Goal: Transaction & Acquisition: Obtain resource

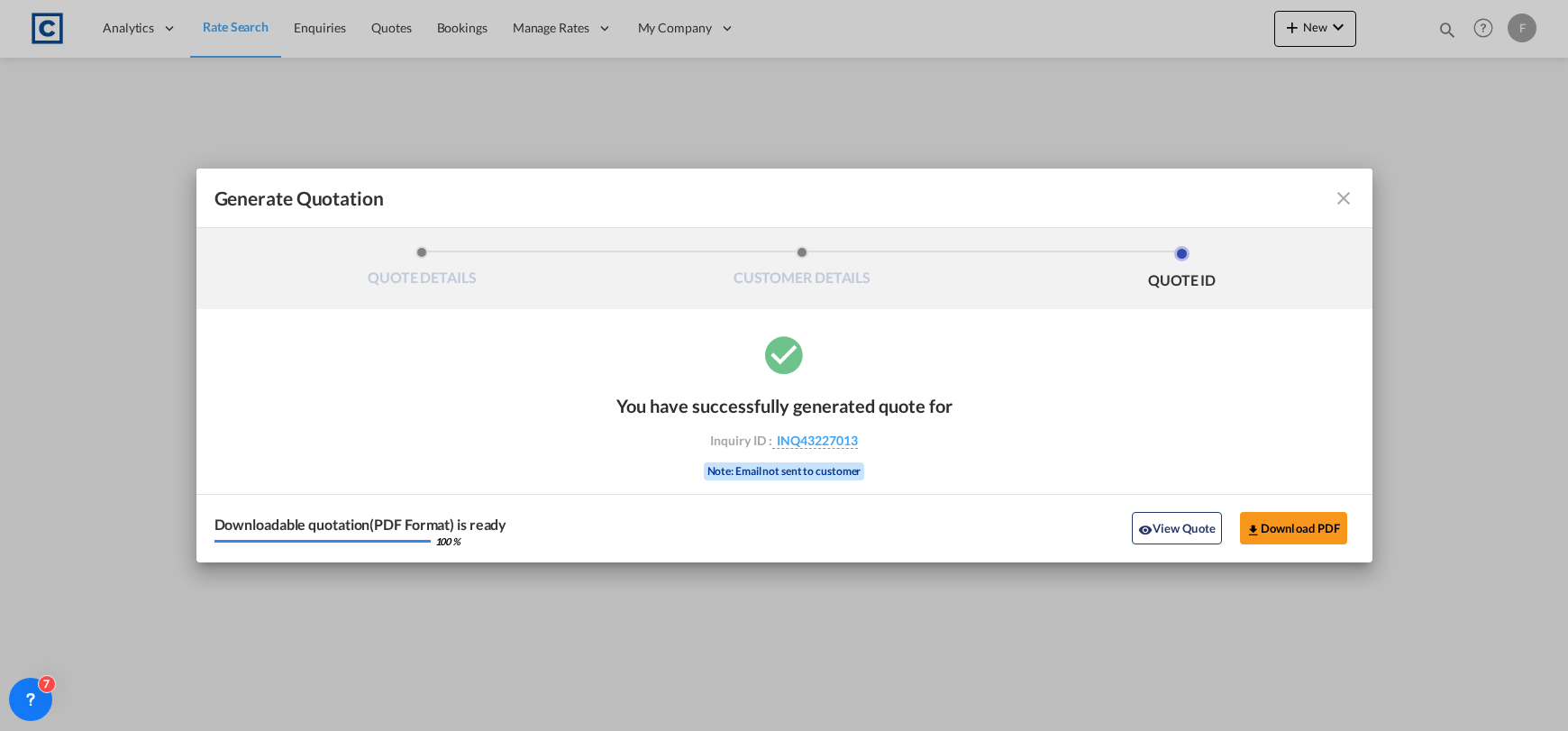
select select "Quotes"
click at [1346, 200] on md-icon "icon-close fg-AAA8AD cursor m-0" at bounding box center [1344, 198] width 22 height 22
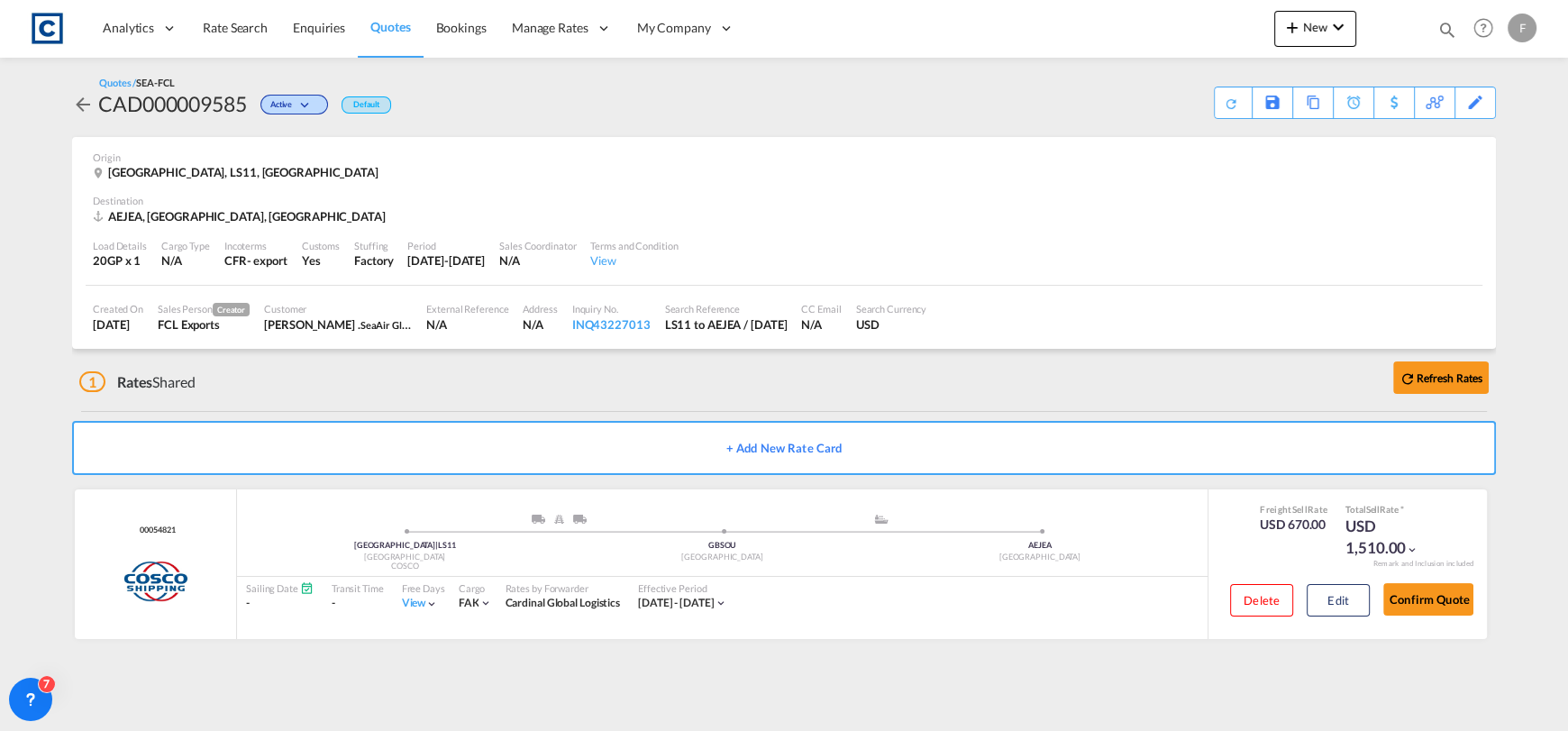
click at [1456, 29] on md-icon "icon-magnify" at bounding box center [1448, 29] width 20 height 20
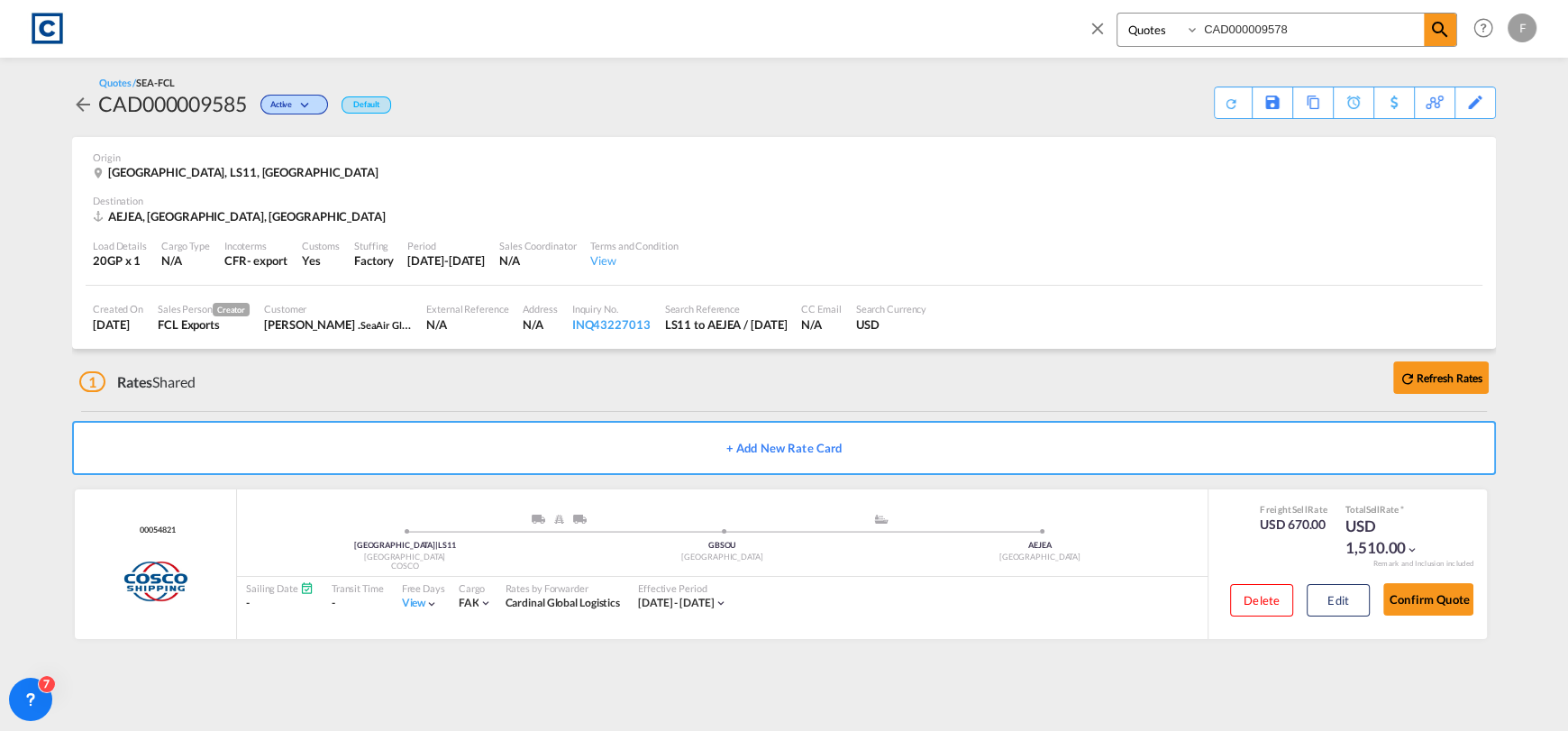
click at [1306, 29] on input "CAD000009578" at bounding box center [1312, 29] width 225 height 31
drag, startPoint x: 1346, startPoint y: 29, endPoint x: 1047, endPoint y: 43, distance: 299.3
click at [1047, 43] on div "Bookings Quotes Enquiries CAD000009578 Help Resources Product Release F My Prof…" at bounding box center [784, 27] width 1514 height 56
paste input "2"
type input "CAD000009528"
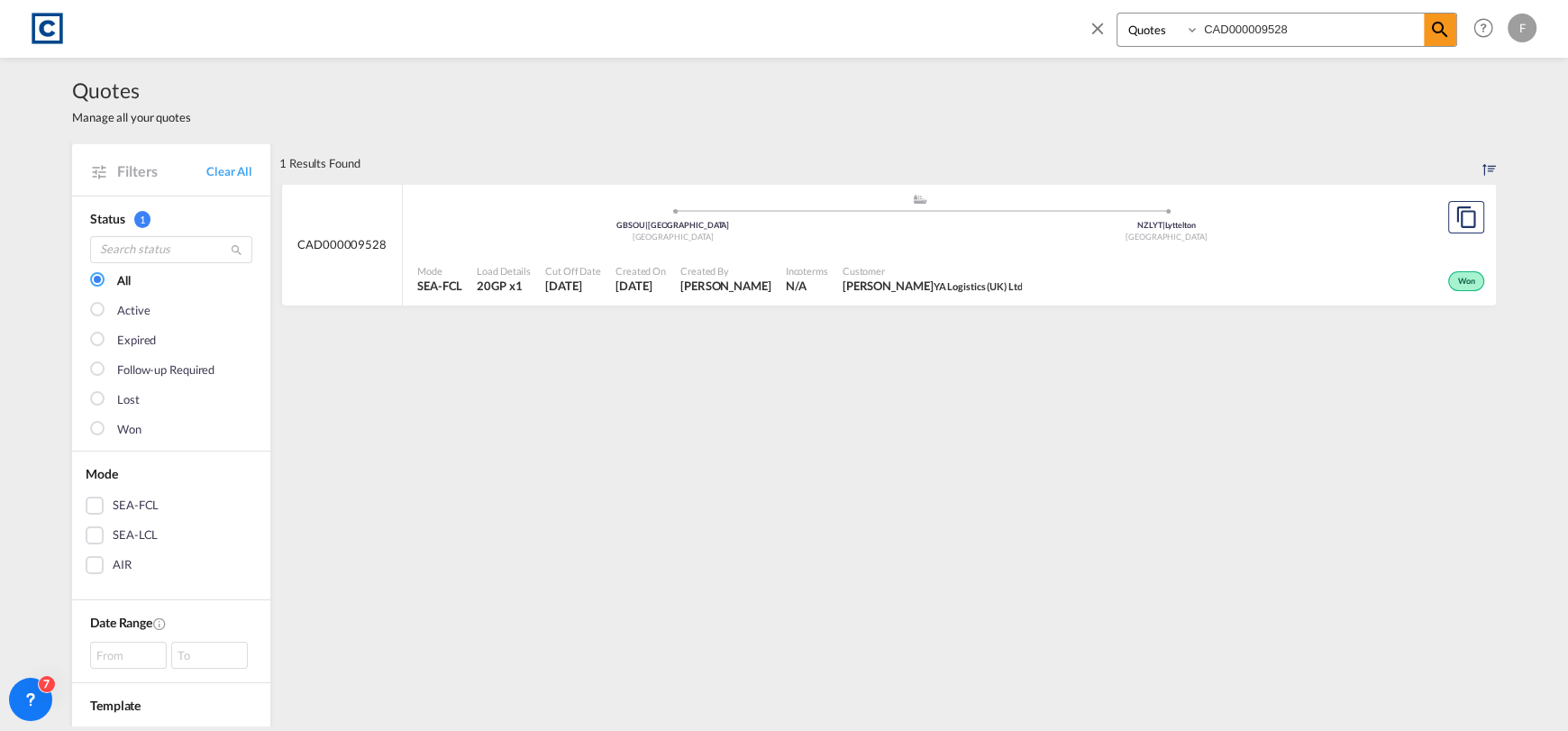
click at [1057, 274] on div "Won" at bounding box center [1259, 280] width 459 height 45
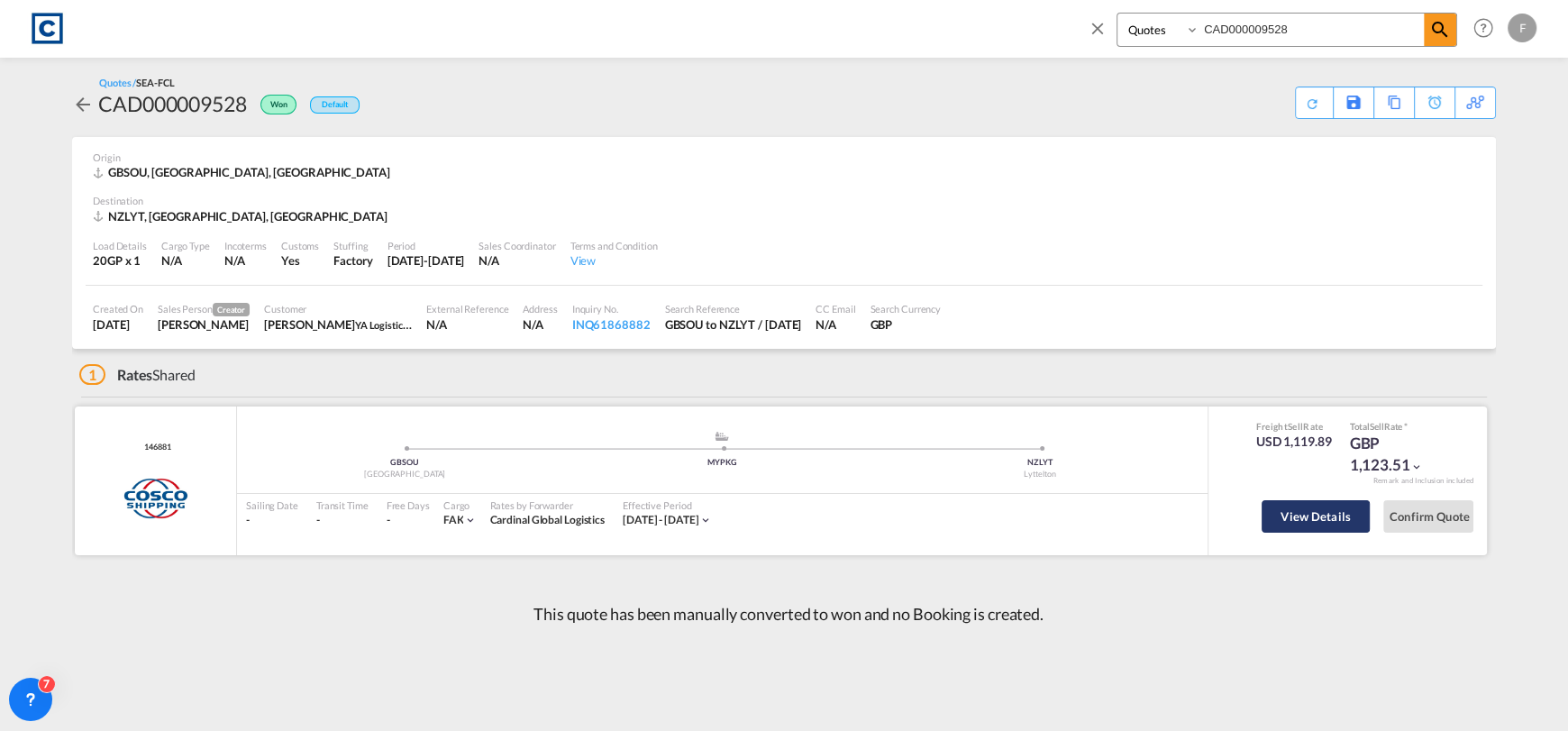
click at [1313, 515] on button "View Details" at bounding box center [1316, 516] width 109 height 32
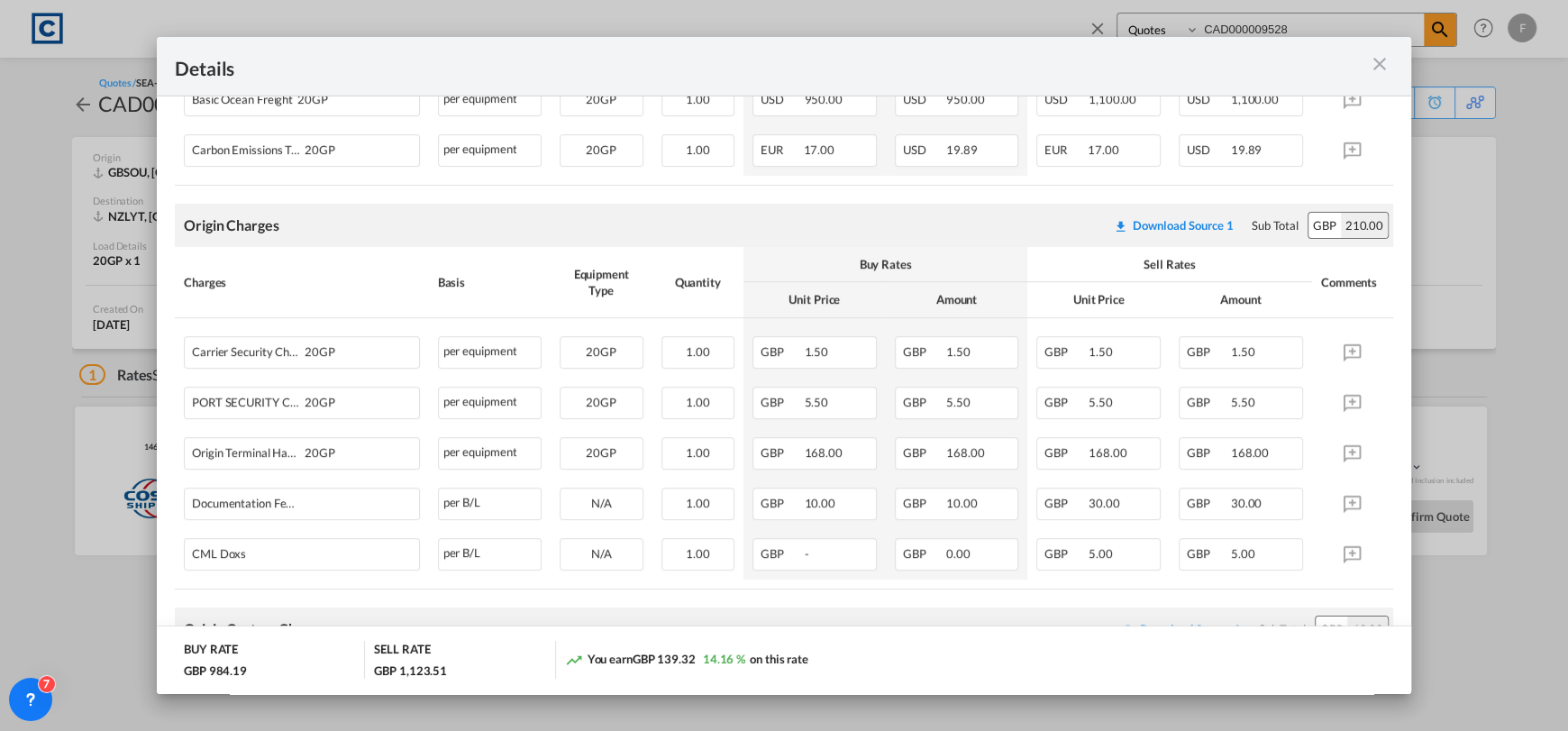
scroll to position [537, 0]
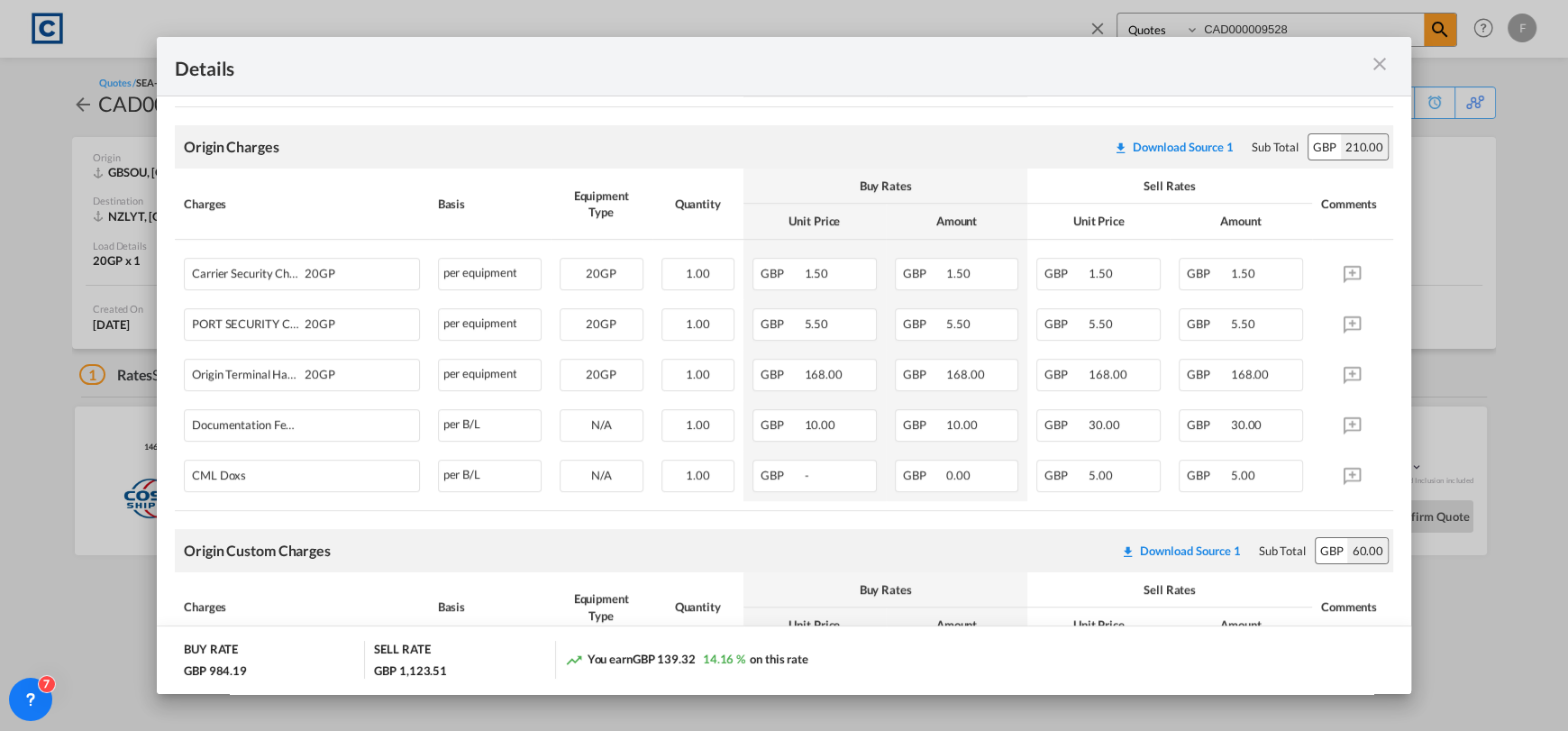
drag, startPoint x: 1372, startPoint y: 67, endPoint x: 1057, endPoint y: 15, distance: 319.3
click at [1373, 67] on md-icon "icon-close m-3 fg-AAA8AD cursor" at bounding box center [1379, 64] width 22 height 22
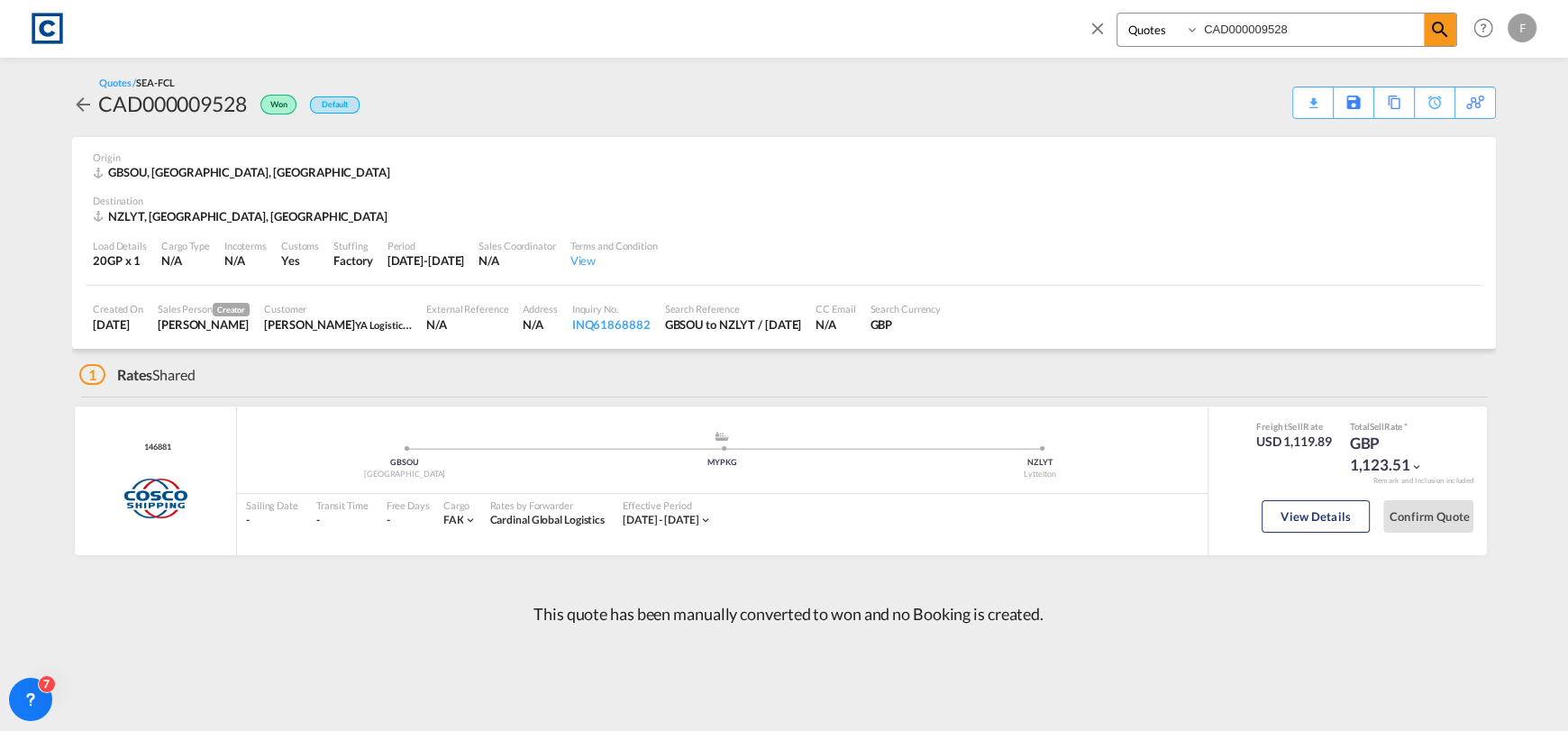
click at [1099, 26] on md-icon "icon-close" at bounding box center [1098, 27] width 20 height 20
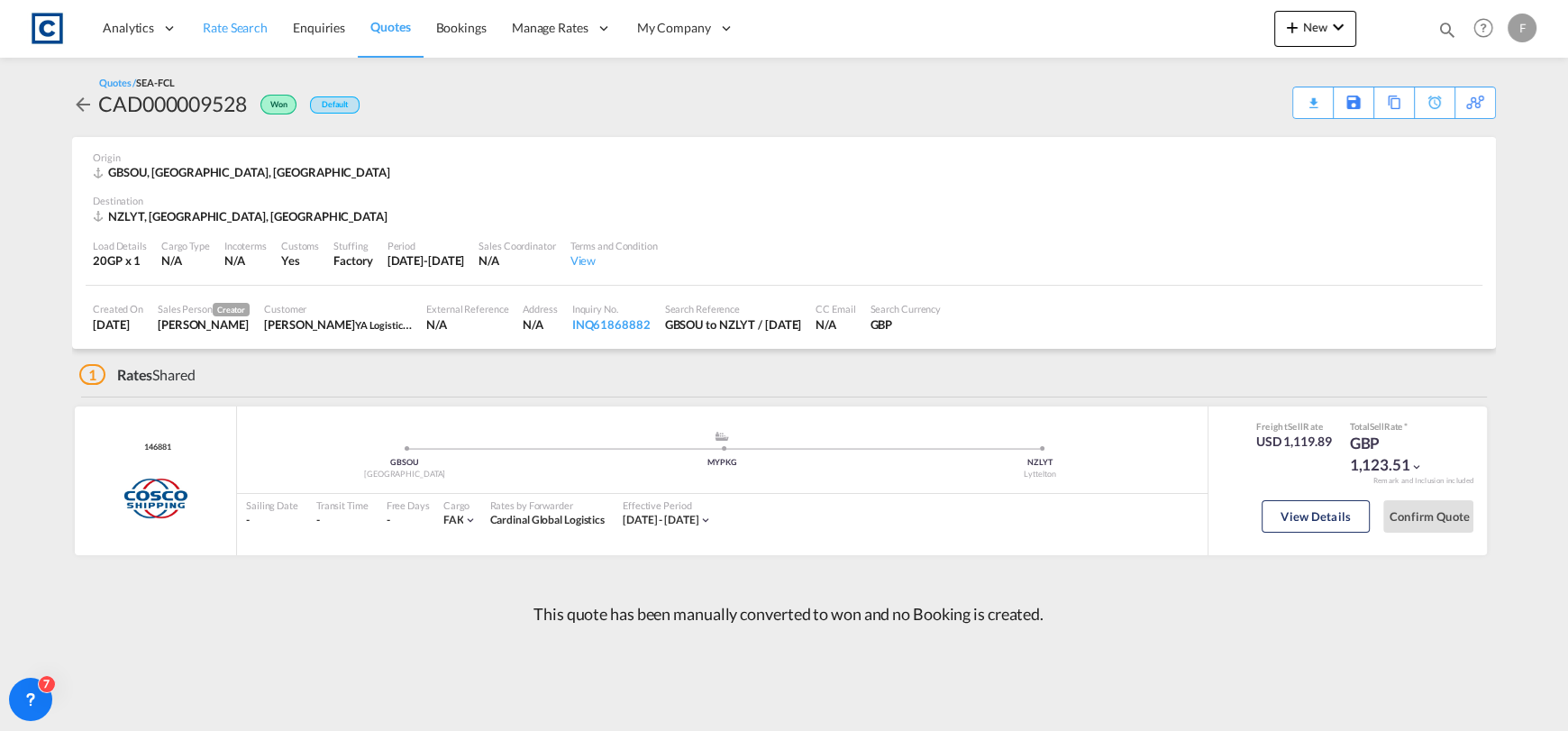
click at [207, 29] on span "Rate Search" at bounding box center [235, 27] width 65 height 16
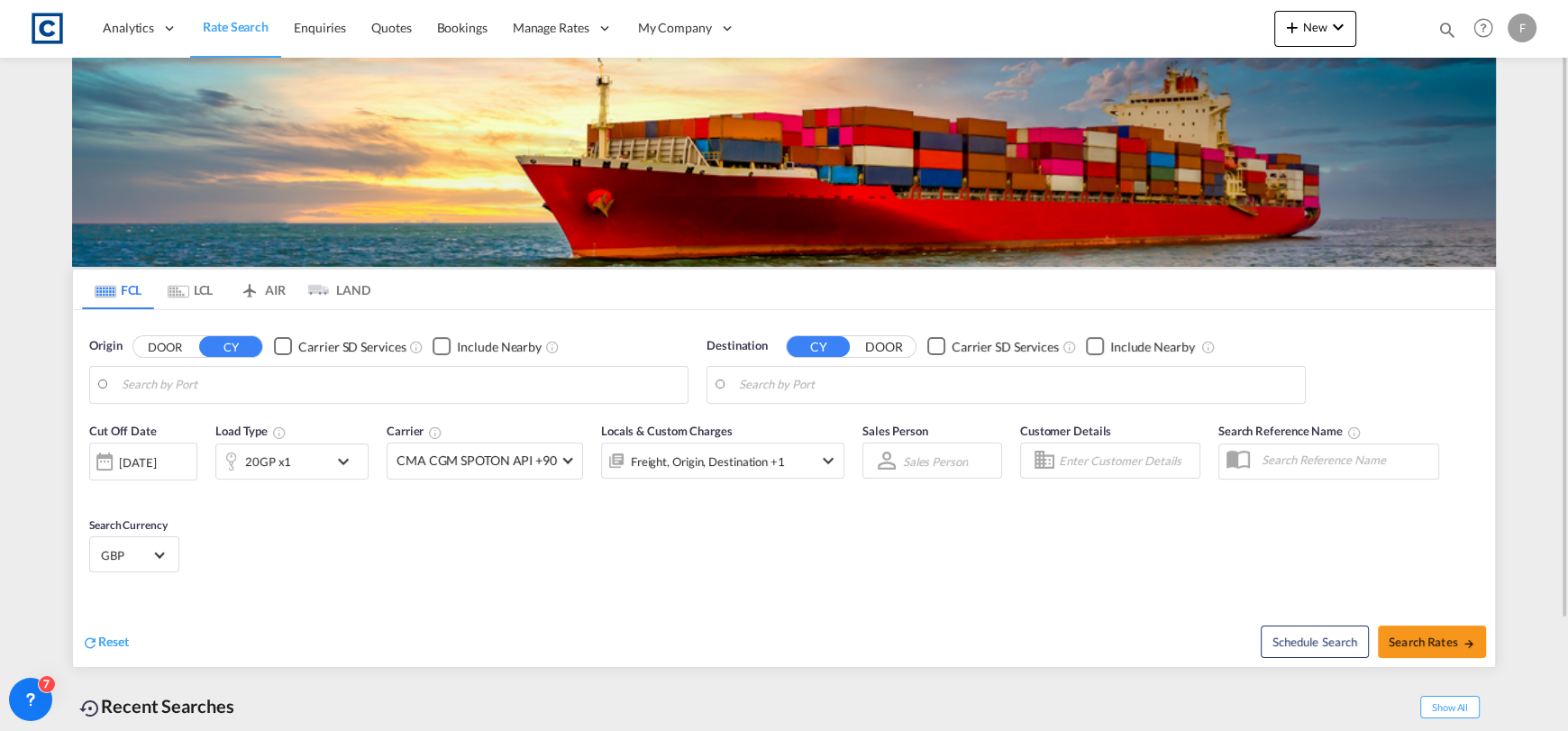
type input "GB-M22, [GEOGRAPHIC_DATA]"
type input "Ad Dammam, SADMM"
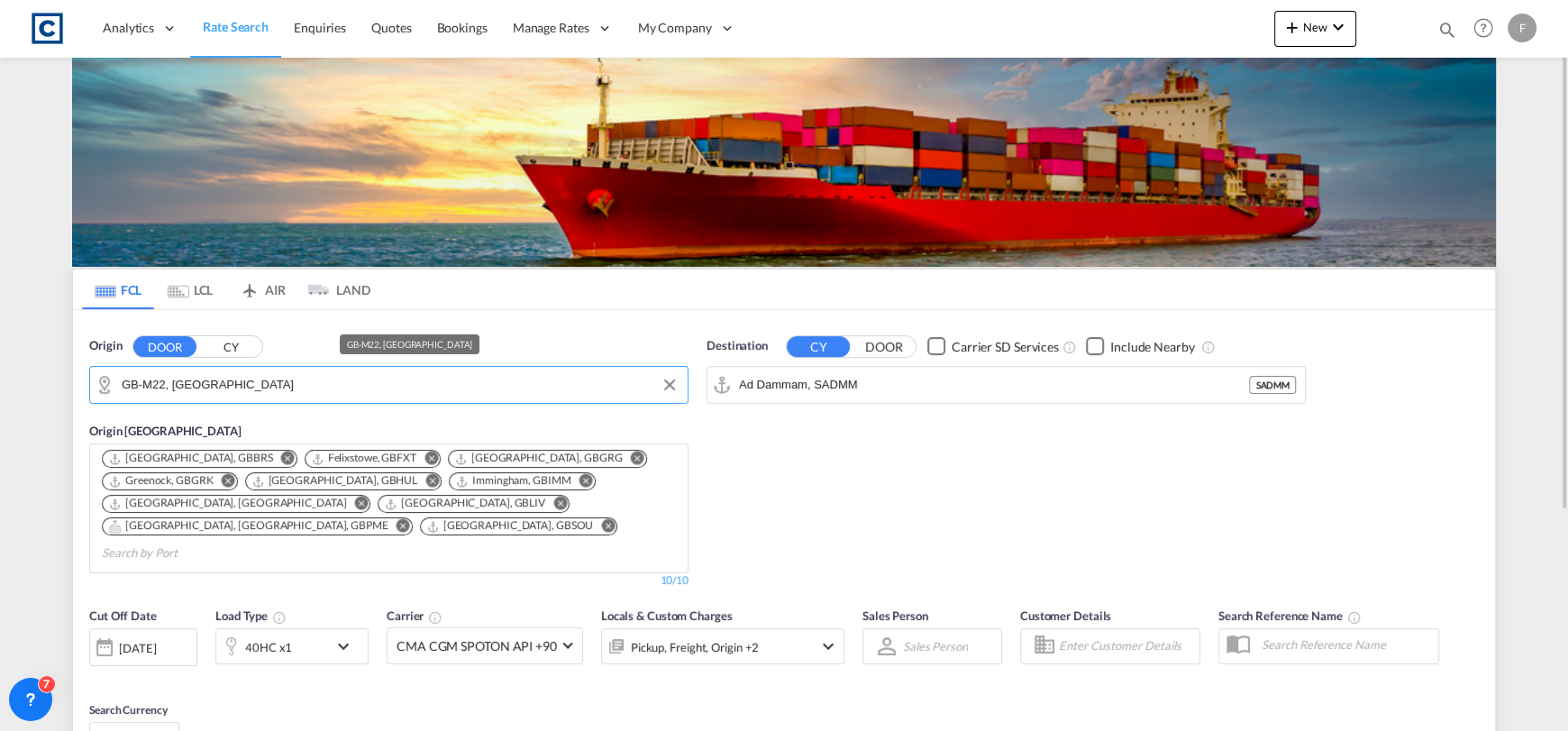
click at [225, 389] on input "GB-M22, [GEOGRAPHIC_DATA]" at bounding box center [400, 385] width 557 height 27
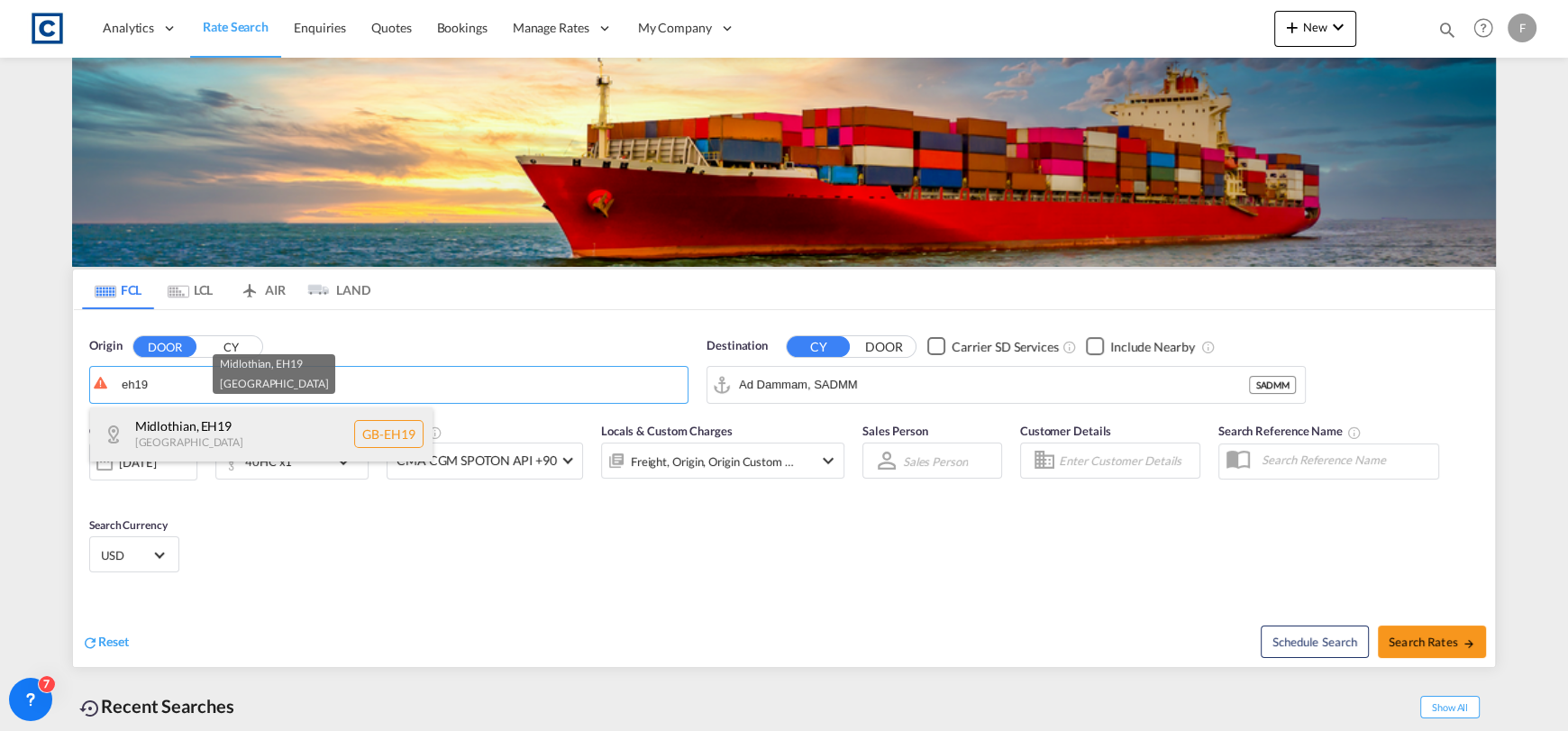
click at [243, 427] on div "Midlothian , EH19 [GEOGRAPHIC_DATA] [GEOGRAPHIC_DATA]-EH19" at bounding box center [261, 434] width 342 height 54
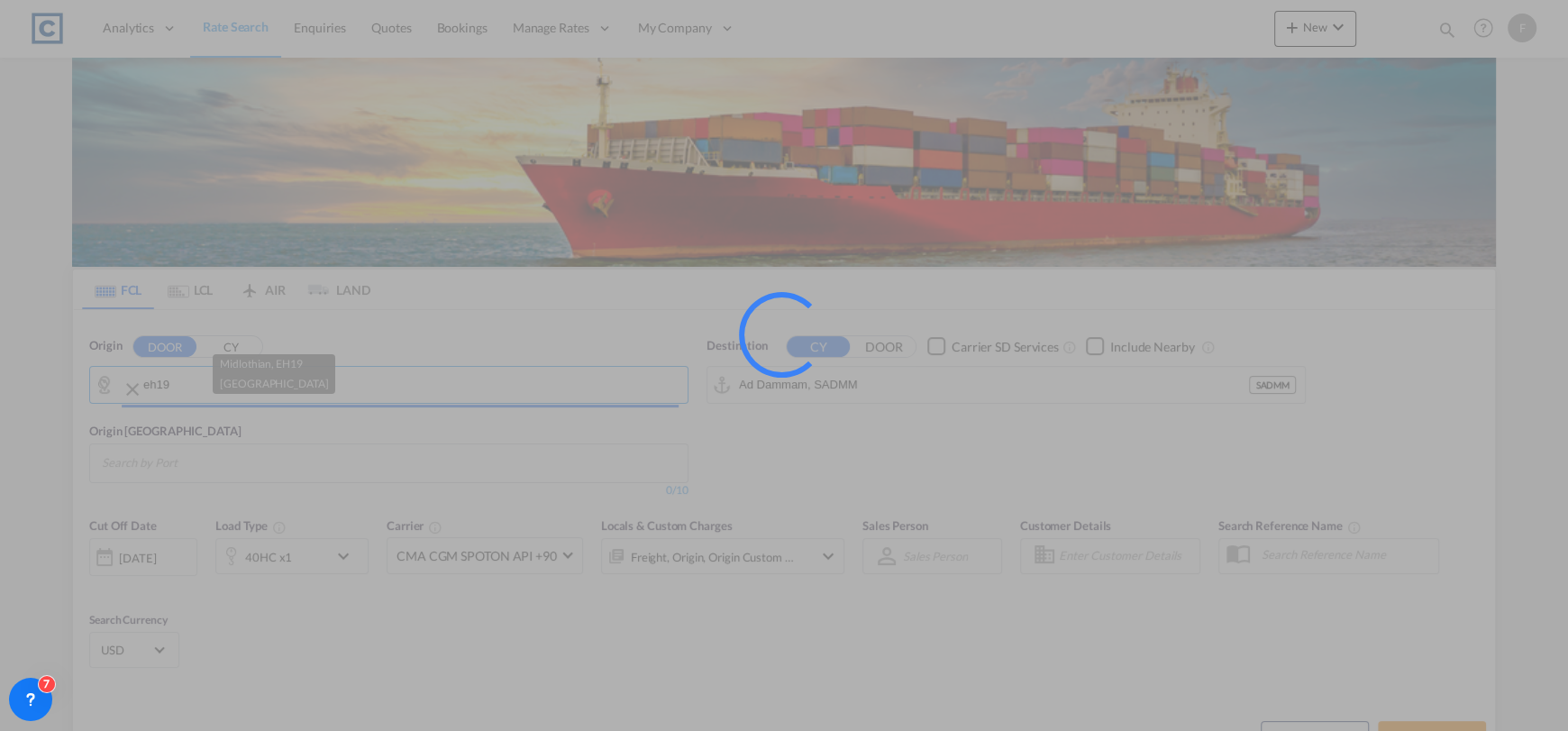
type input "GB-EH19, Midlothian"
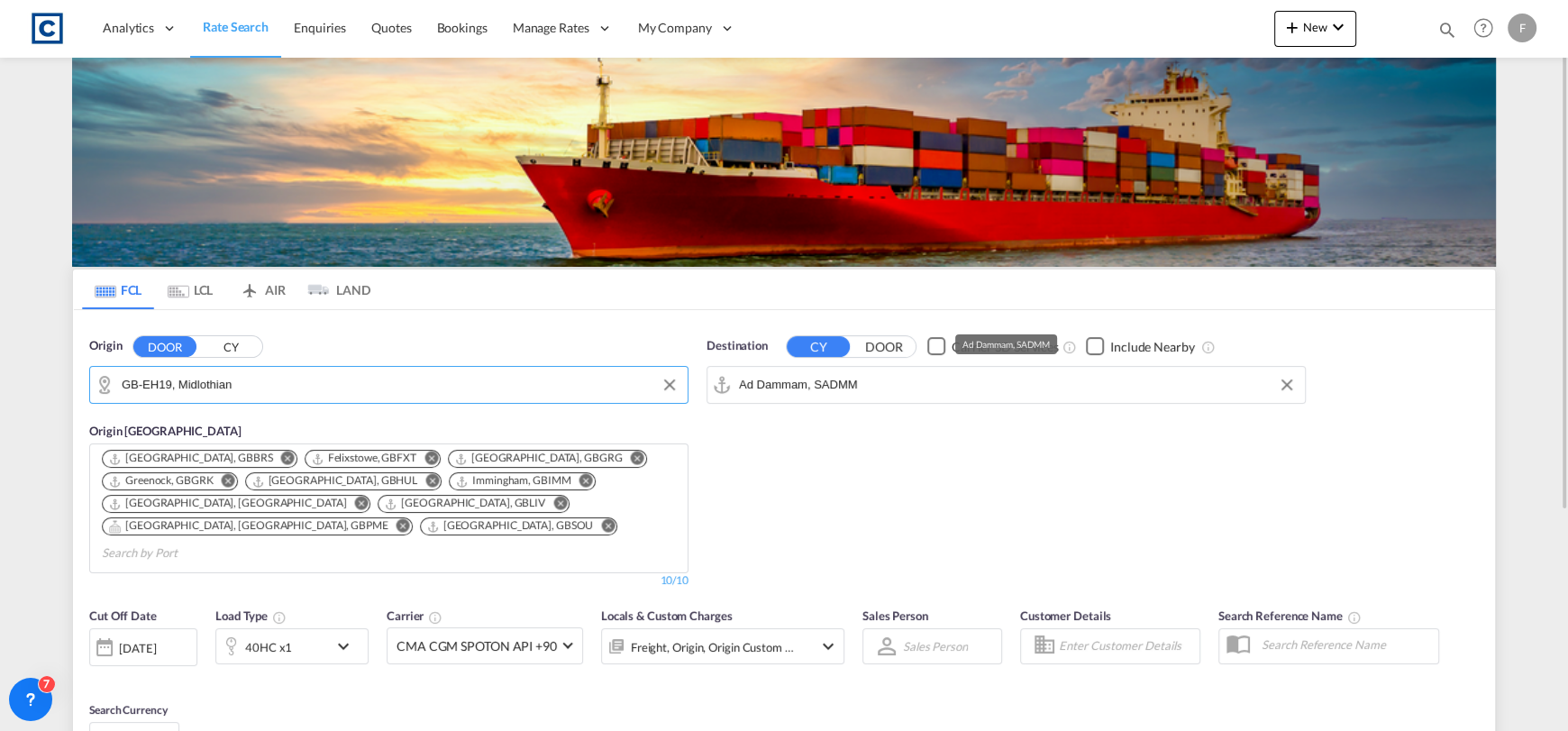
click at [806, 385] on input "Ad Dammam, SADMM" at bounding box center [1018, 385] width 557 height 27
drag, startPoint x: 848, startPoint y: 392, endPoint x: 769, endPoint y: 391, distance: 79.0
click at [797, 386] on body "Analytics Reports Dashboard Rate Search Enquiries Quotes Bookings" at bounding box center [784, 366] width 1568 height 731
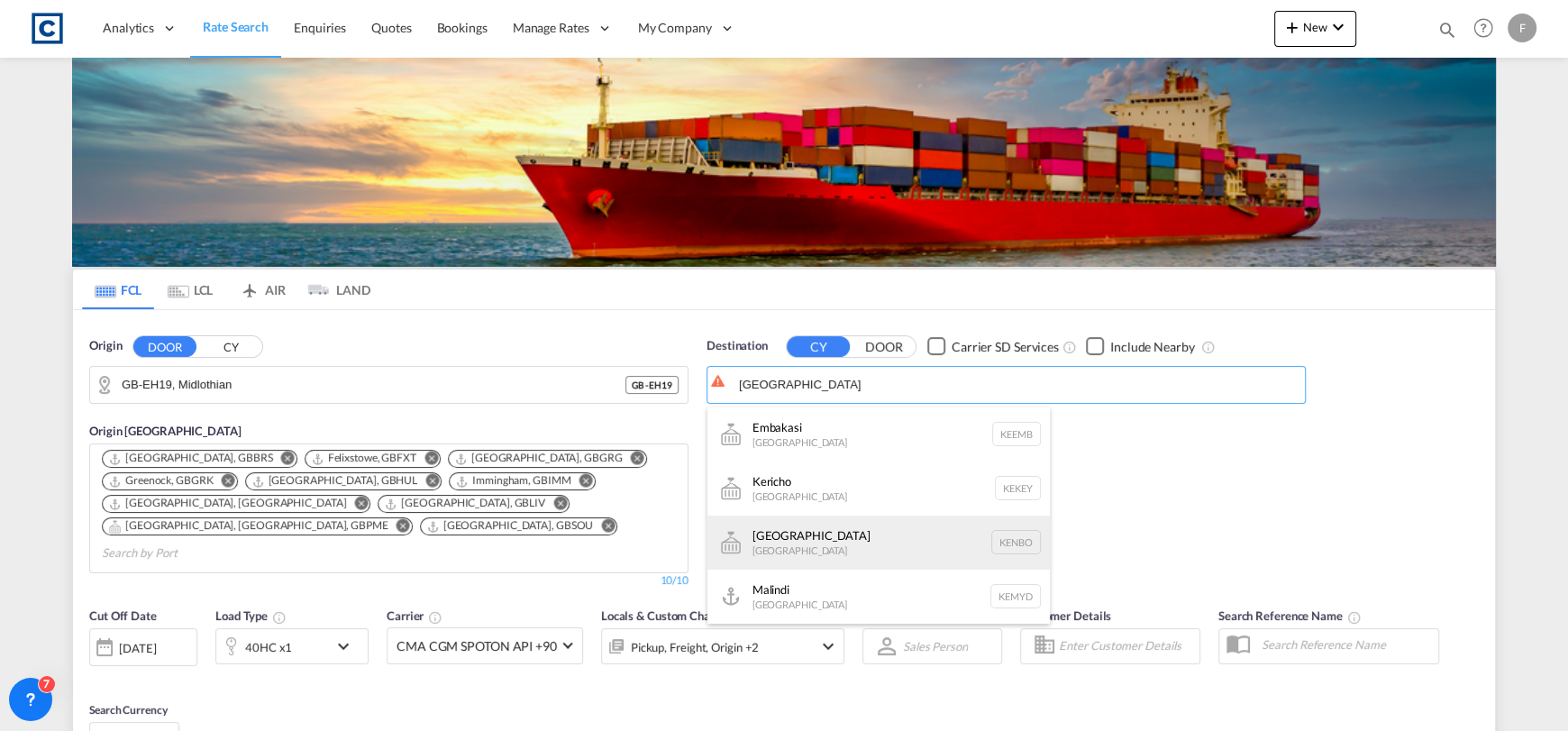
scroll to position [53, 0]
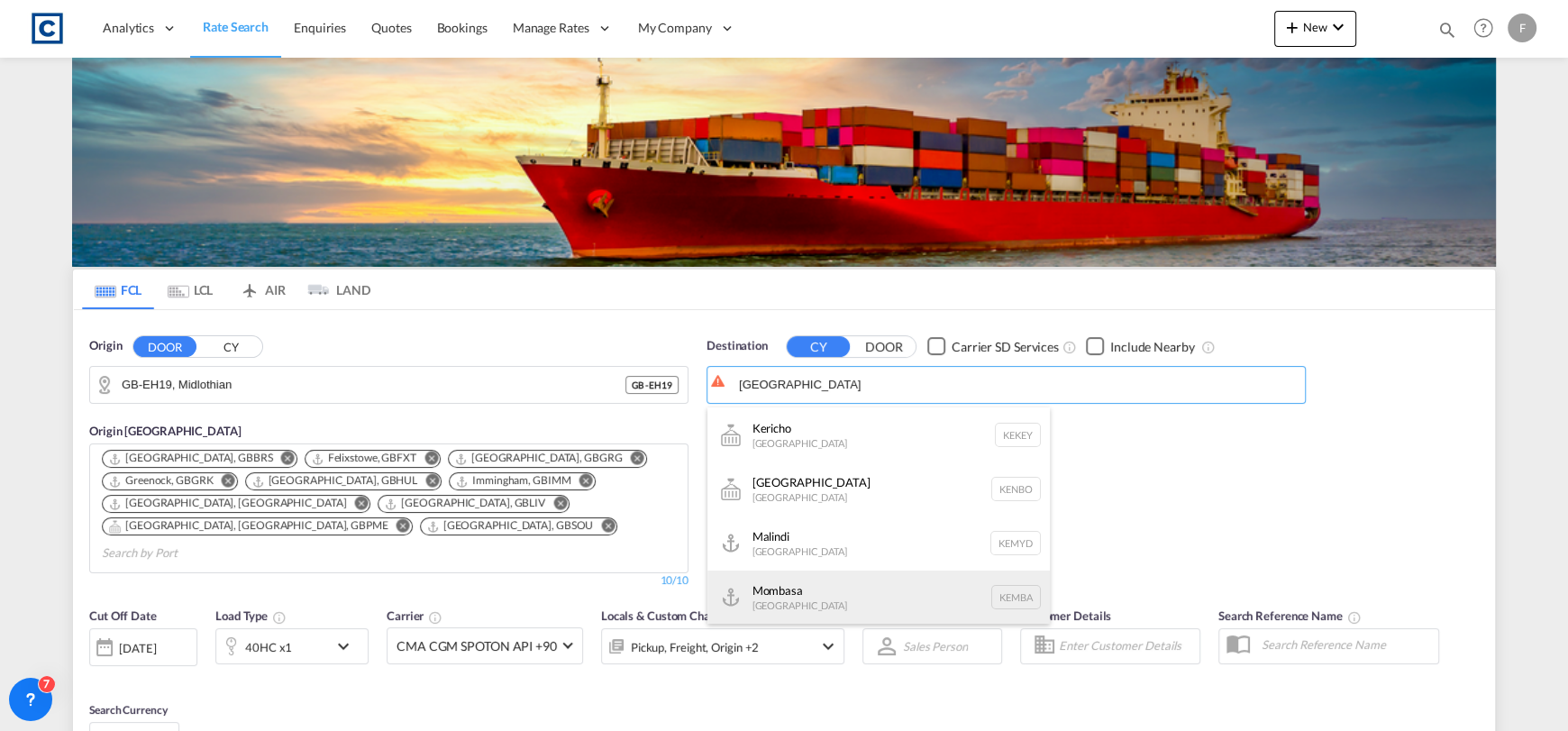
click at [995, 582] on div "Mombasa [GEOGRAPHIC_DATA] [GEOGRAPHIC_DATA]" at bounding box center [879, 597] width 342 height 54
type input "Mombasa, KEMBA"
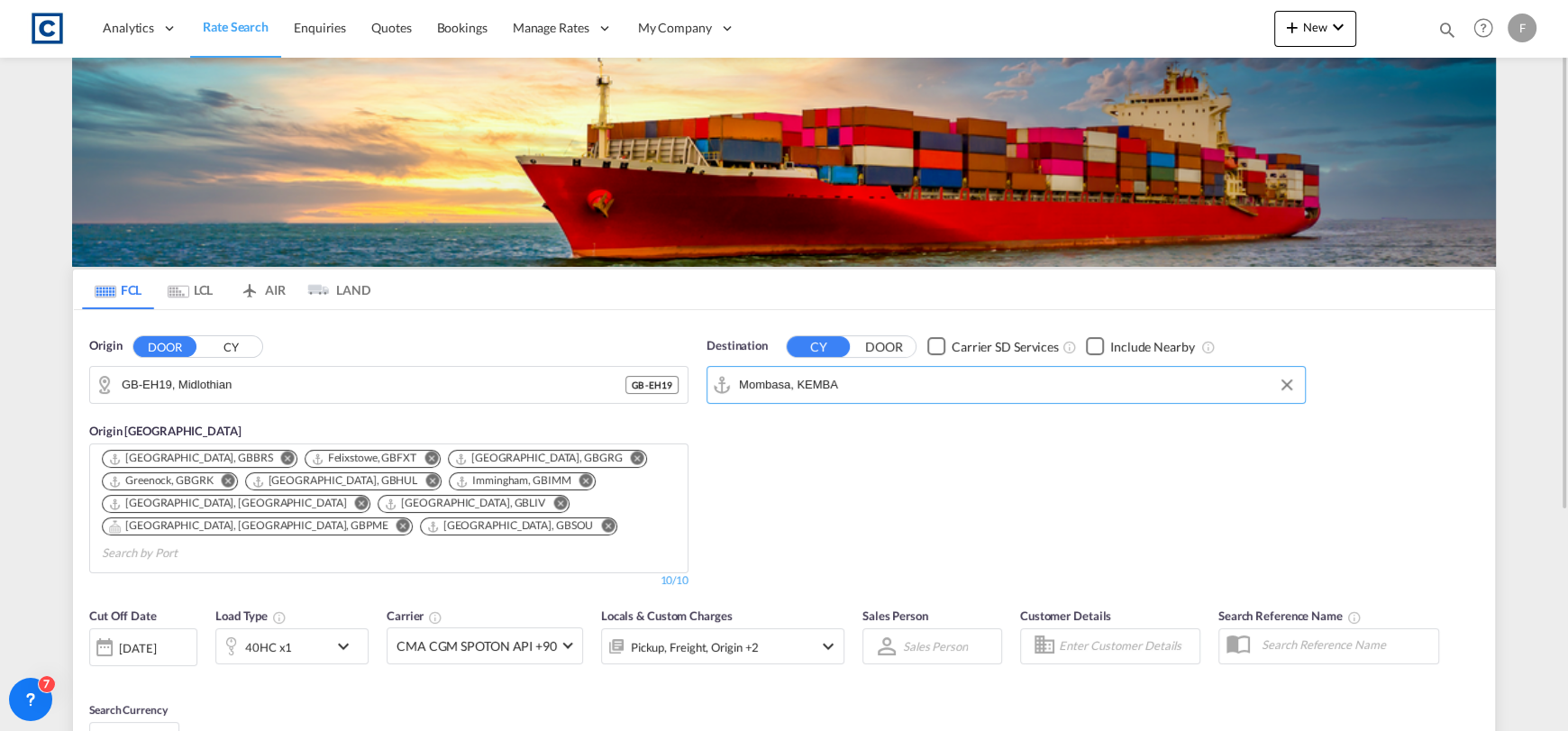
click at [260, 634] on div "40HC x1" at bounding box center [269, 647] width 47 height 25
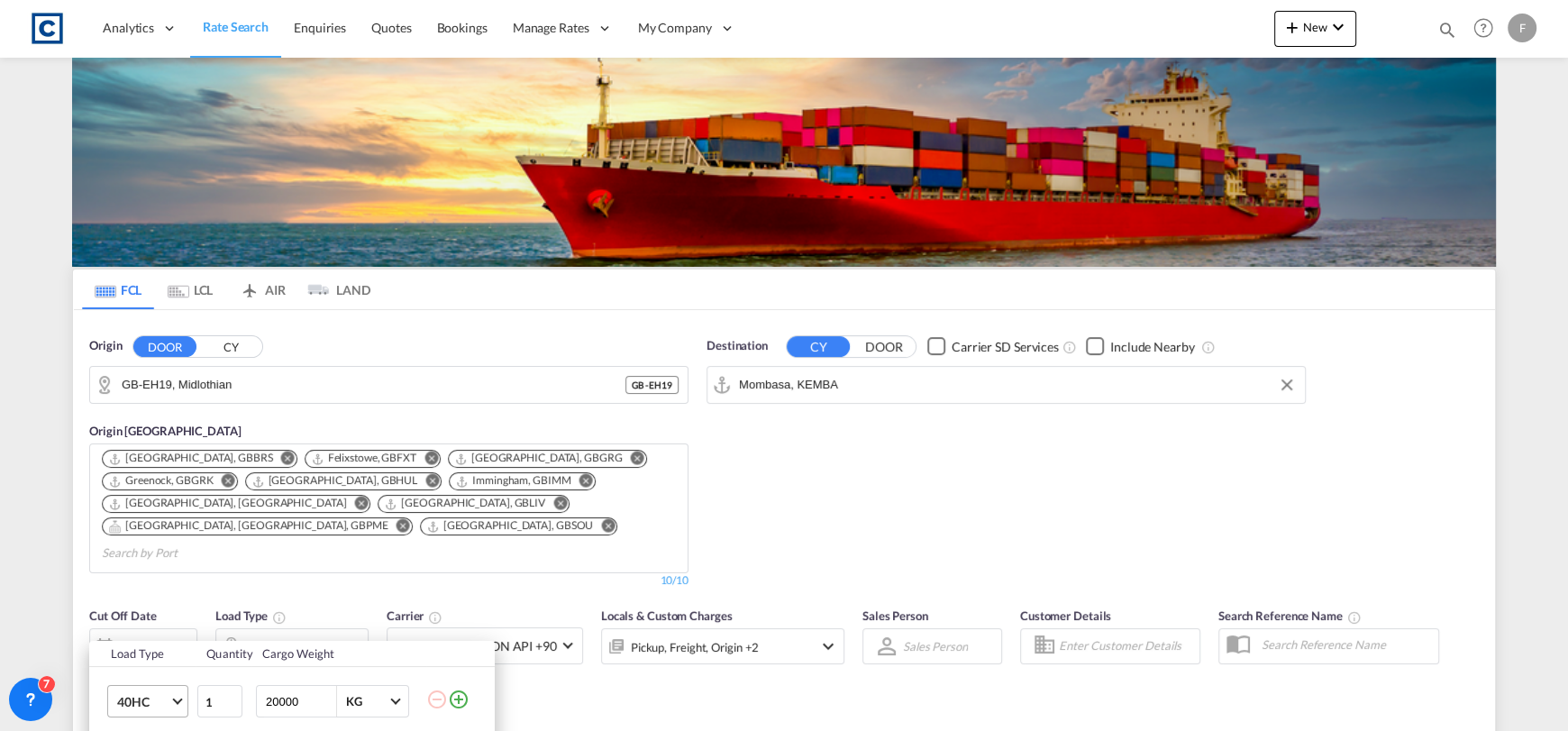
click at [134, 689] on md-select-value "40HC" at bounding box center [152, 701] width 72 height 30
click at [138, 514] on div "20GP" at bounding box center [132, 512] width 31 height 18
click at [944, 551] on div "Load Type Quantity Cargo Weight 20GP 1 20000 KG KG Load type addition is restri…" at bounding box center [784, 366] width 1568 height 731
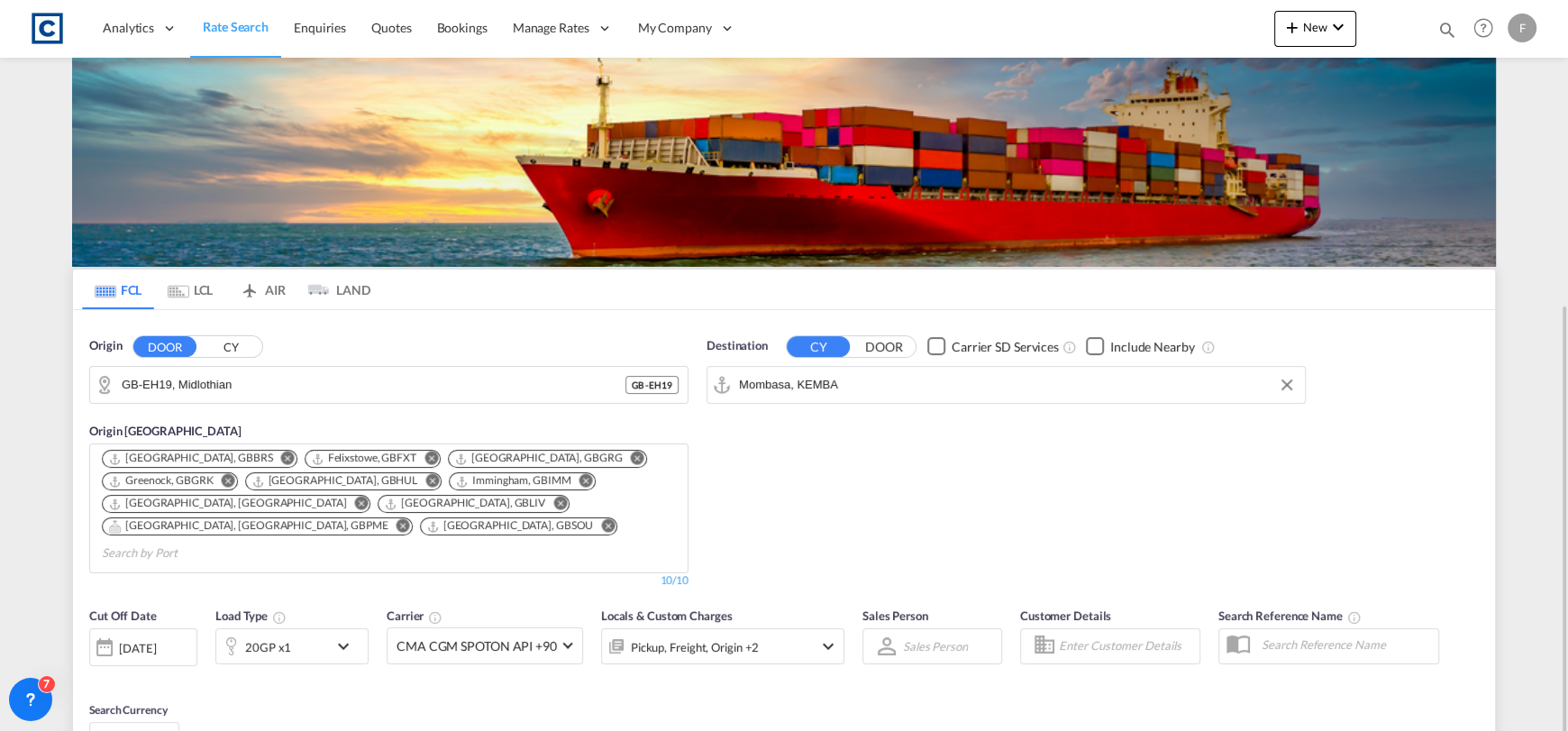
scroll to position [269, 0]
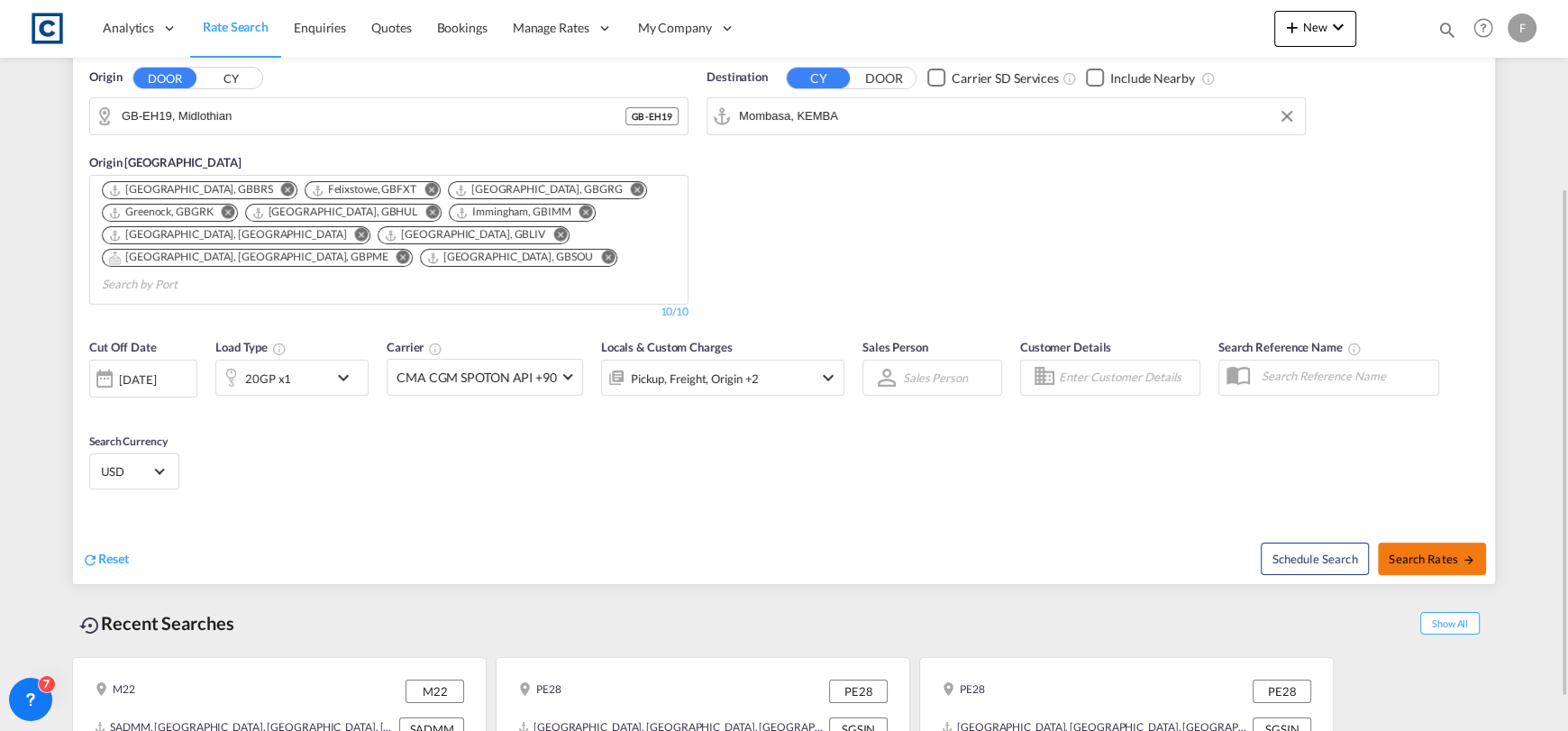
click at [1406, 551] on span "Search Rates" at bounding box center [1432, 558] width 87 height 15
type input "EH19 to KEMBA / [DATE]"
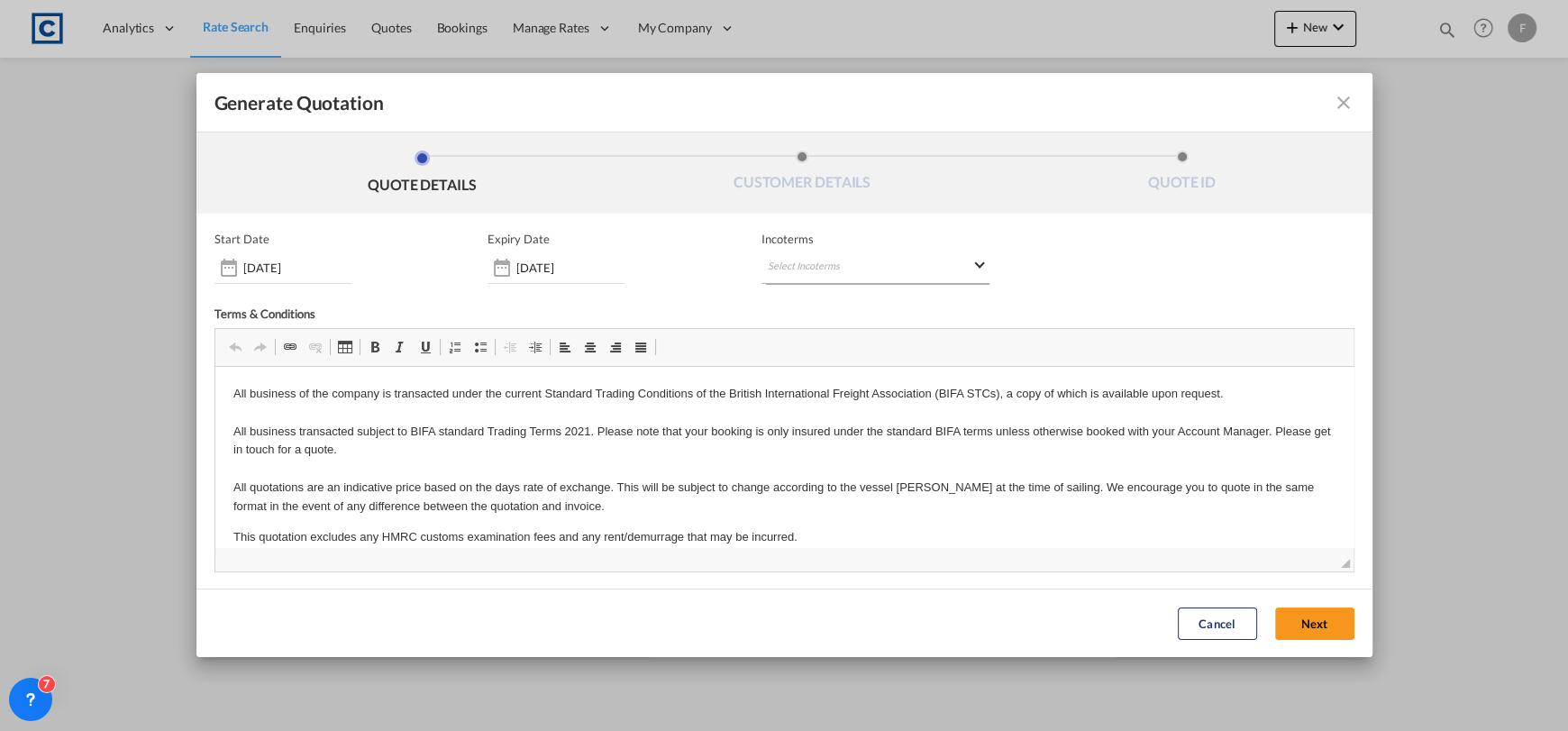
click at [849, 254] on md-select "Select Incoterms CIF - export Cost,Insurance and Freight DAP - export Delivered…" at bounding box center [875, 267] width 228 height 32
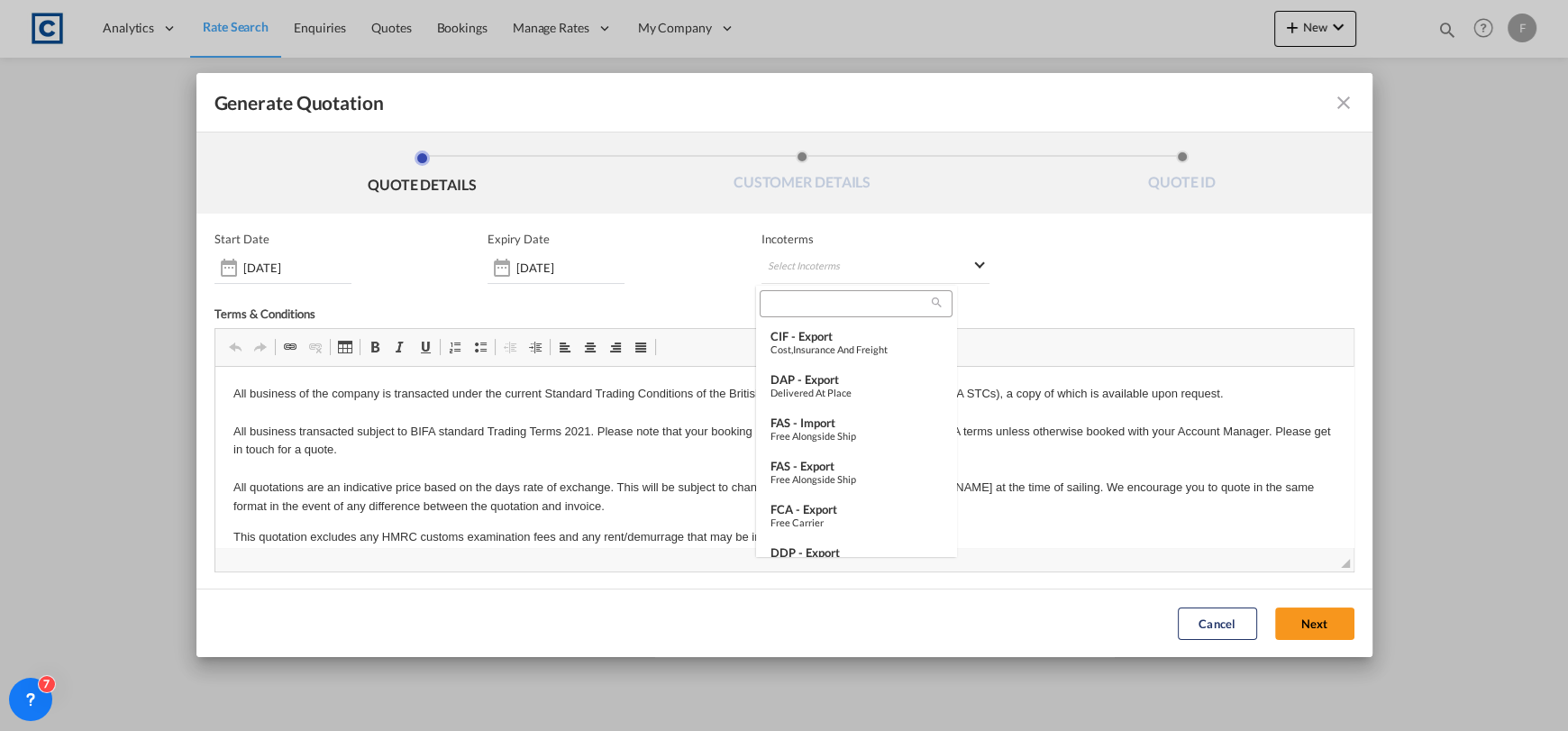
click at [814, 314] on div at bounding box center [855, 304] width 192 height 27
click at [819, 305] on input "search" at bounding box center [849, 303] width 167 height 17
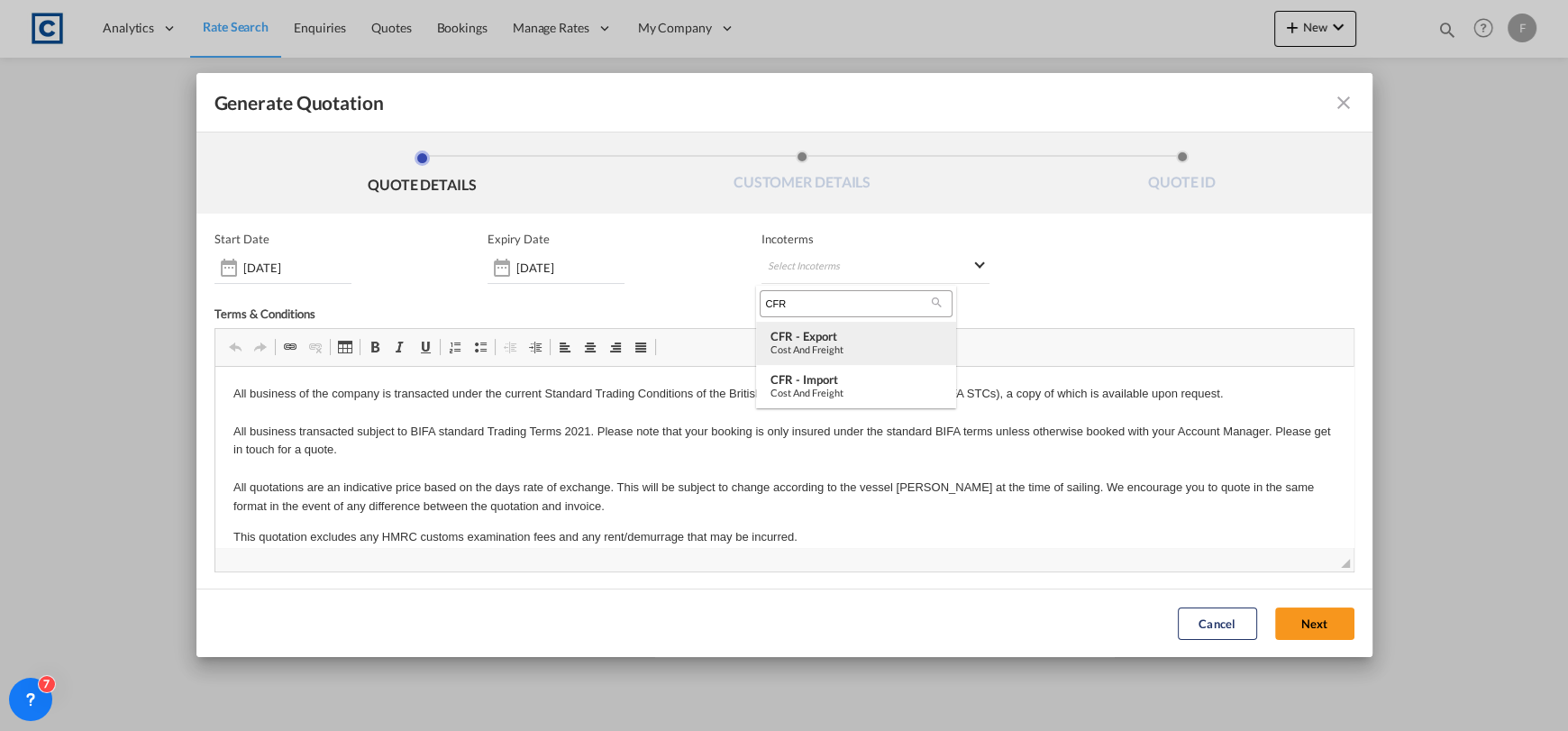
type input "CFR"
click at [854, 337] on div "CFR - export" at bounding box center [855, 336] width 171 height 15
click at [1275, 603] on div "Cancel Next" at bounding box center [1266, 623] width 195 height 50
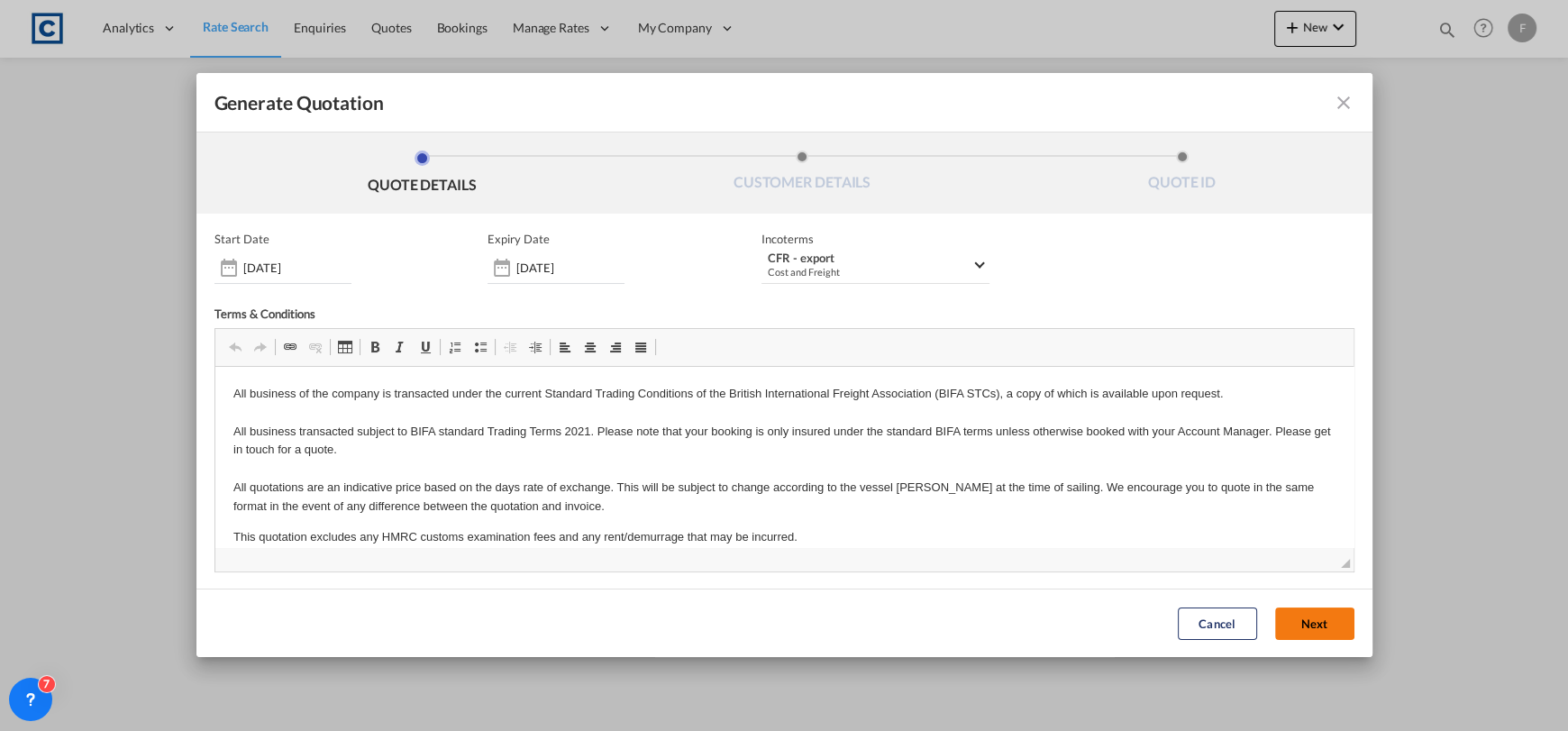
click at [1298, 624] on button "Next" at bounding box center [1315, 623] width 79 height 32
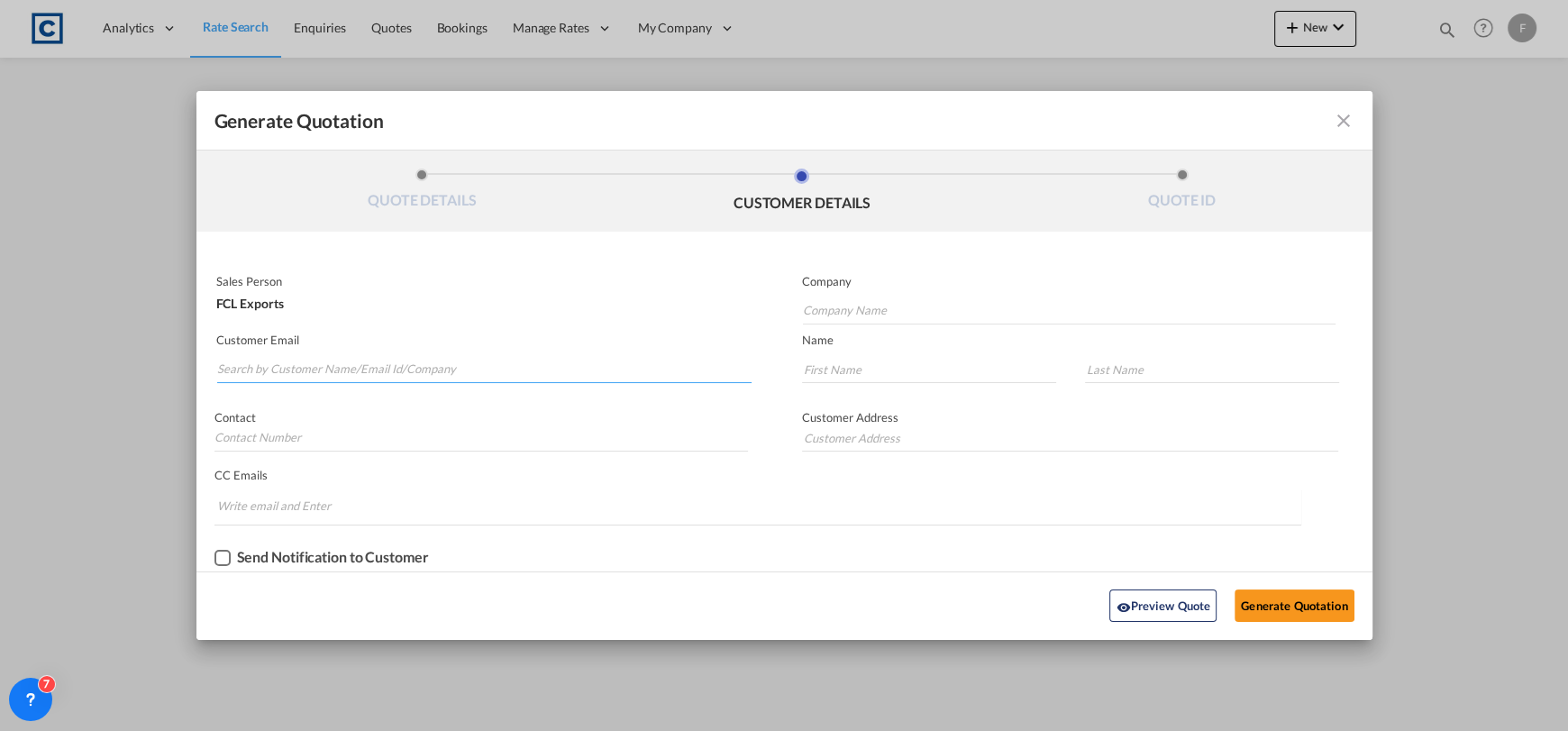
click at [399, 363] on input "Search by Customer Name/Email Id/Company" at bounding box center [485, 369] width 536 height 27
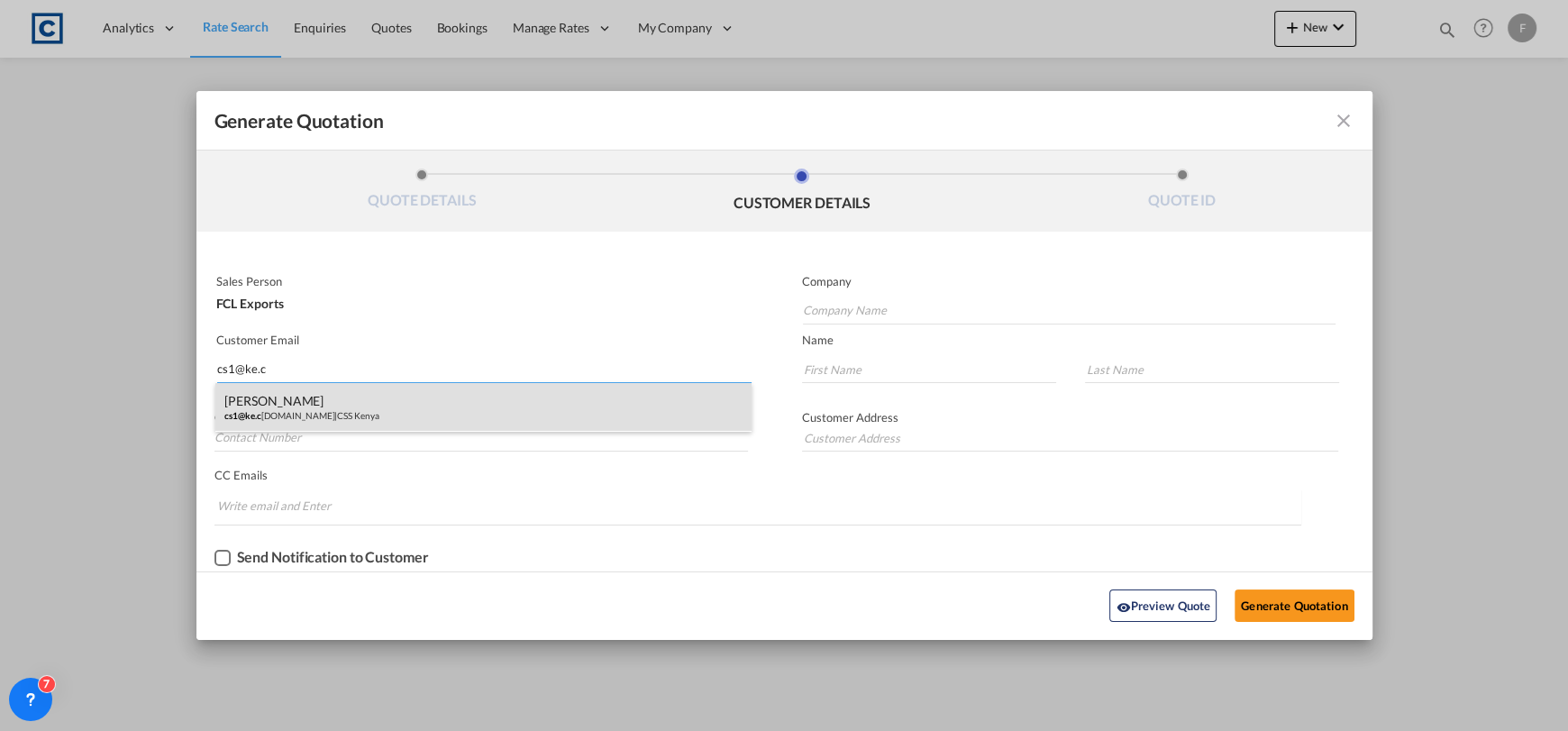
type input "cs1@ke.c"
click at [344, 412] on div "[PERSON_NAME] cs1@ke.c [DOMAIN_NAME] | CSS [GEOGRAPHIC_DATA]" at bounding box center [483, 408] width 537 height 49
type input "CSS Kenya"
type input "[EMAIL_ADDRESS][DOMAIN_NAME]"
type input "[PERSON_NAME]"
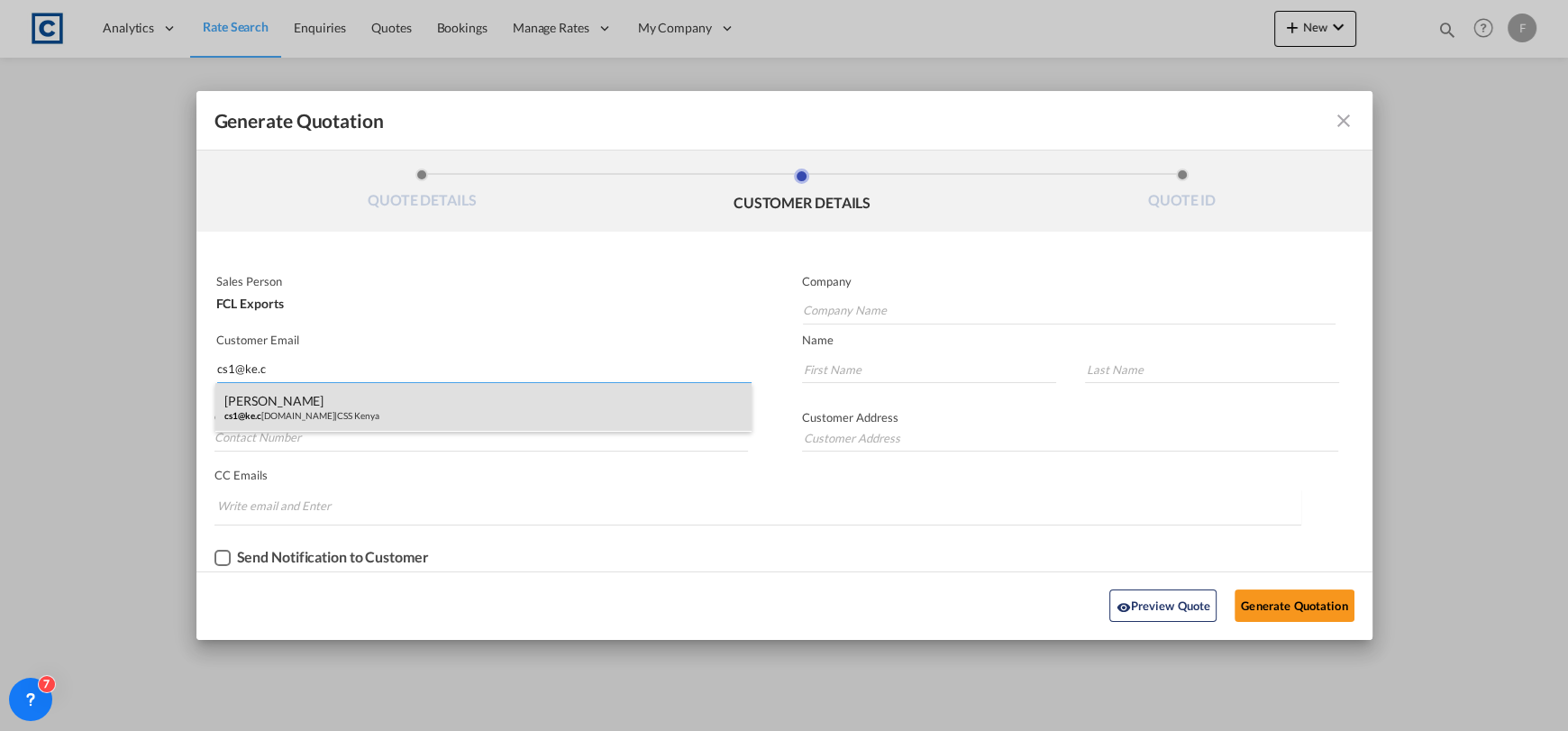
type input "Wanjiku"
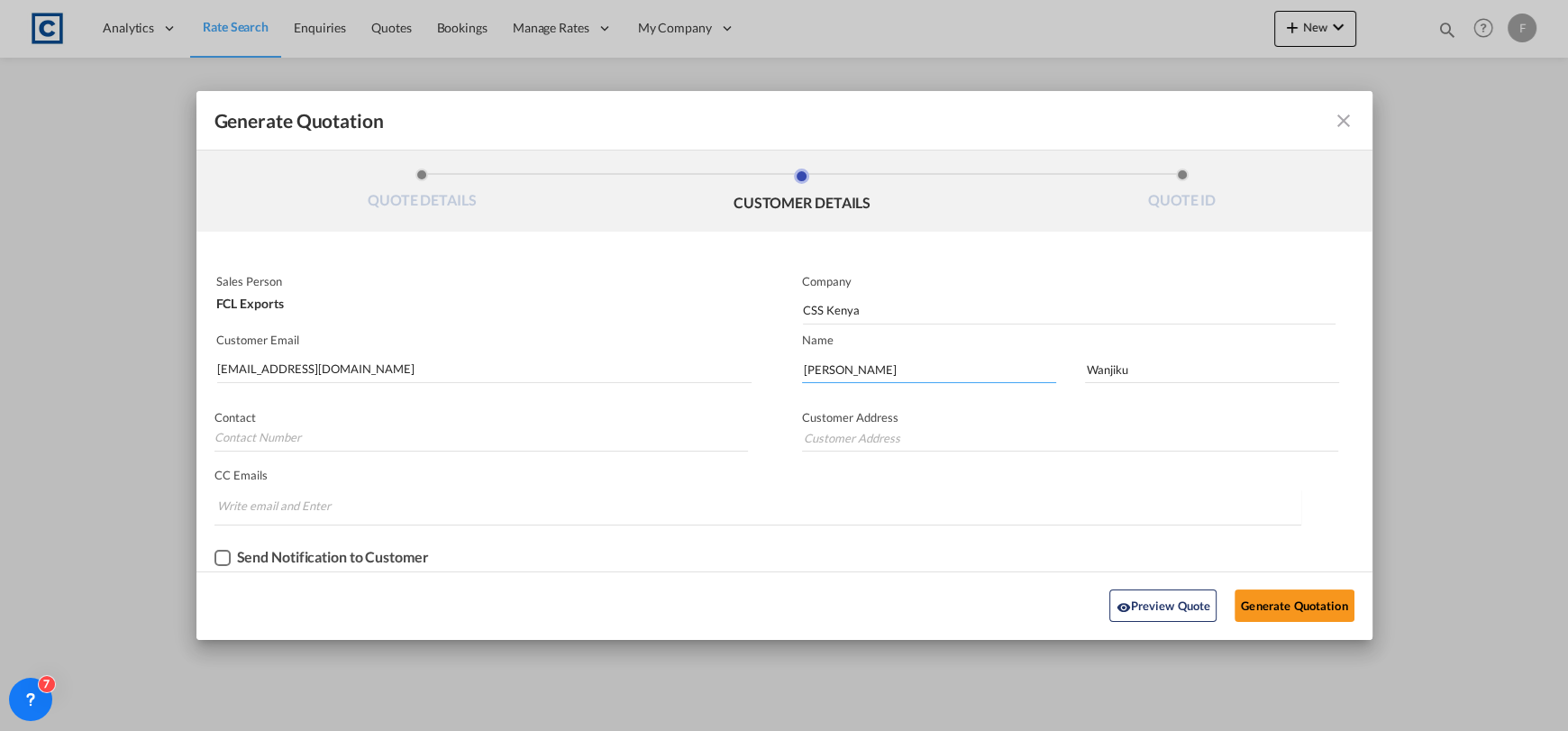
drag, startPoint x: 786, startPoint y: 366, endPoint x: 809, endPoint y: 380, distance: 26.9
click at [684, 380] on div "Sales Person FCL Exports Company CSS Kenya Customer Email [EMAIL_ADDRESS][DOMAI…" at bounding box center [784, 419] width 1176 height 304
paste input "PRISCA"
type input "PRISCA"
drag, startPoint x: 1128, startPoint y: 374, endPoint x: 1155, endPoint y: 375, distance: 27.0
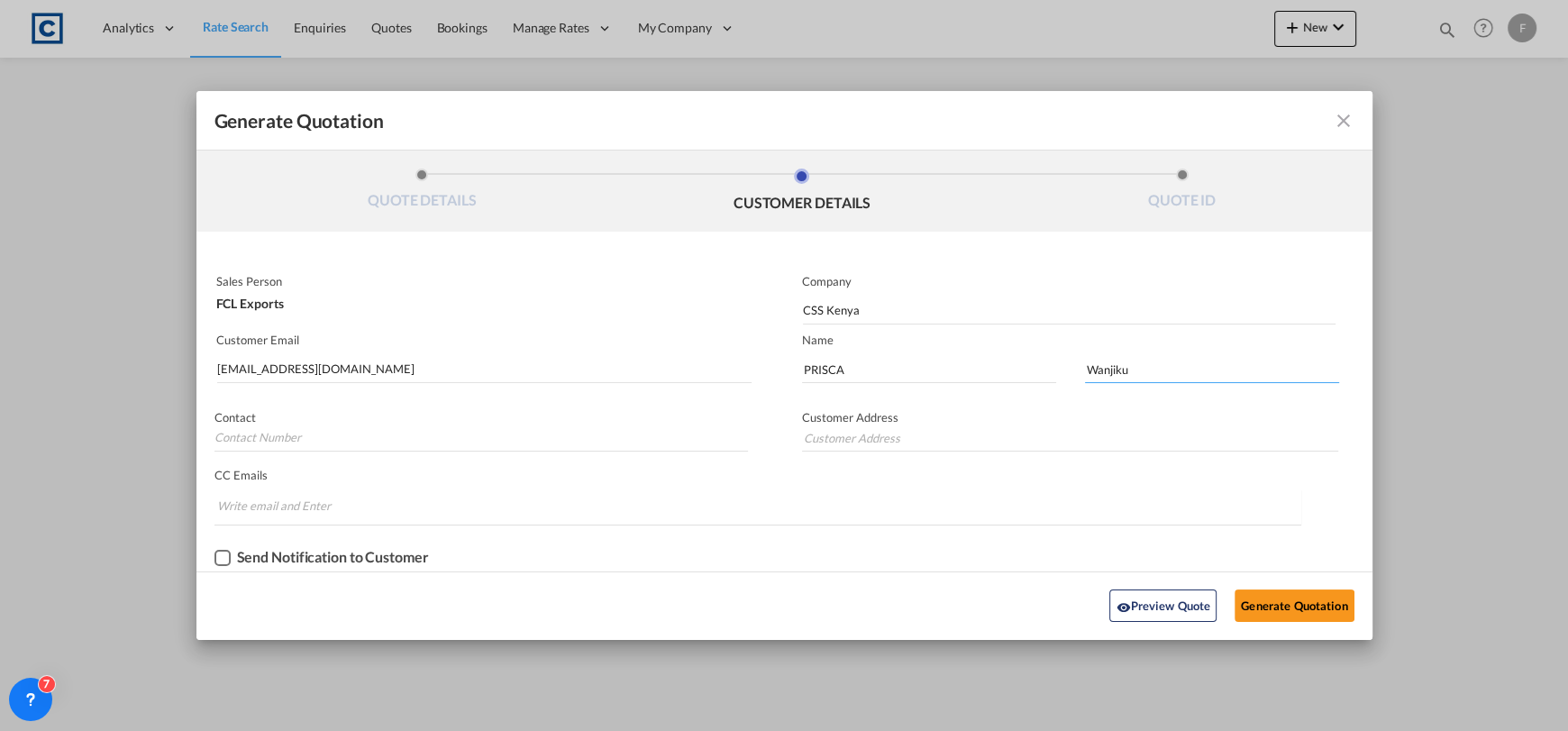
click at [1129, 374] on input "Wanjiku" at bounding box center [1212, 369] width 254 height 27
drag, startPoint x: 1155, startPoint y: 375, endPoint x: 986, endPoint y: 378, distance: 169.0
click at [986, 378] on div "[PERSON_NAME]" at bounding box center [1078, 365] width 588 height 54
paste input "CHELANGAT"
type input "CHELANGAT"
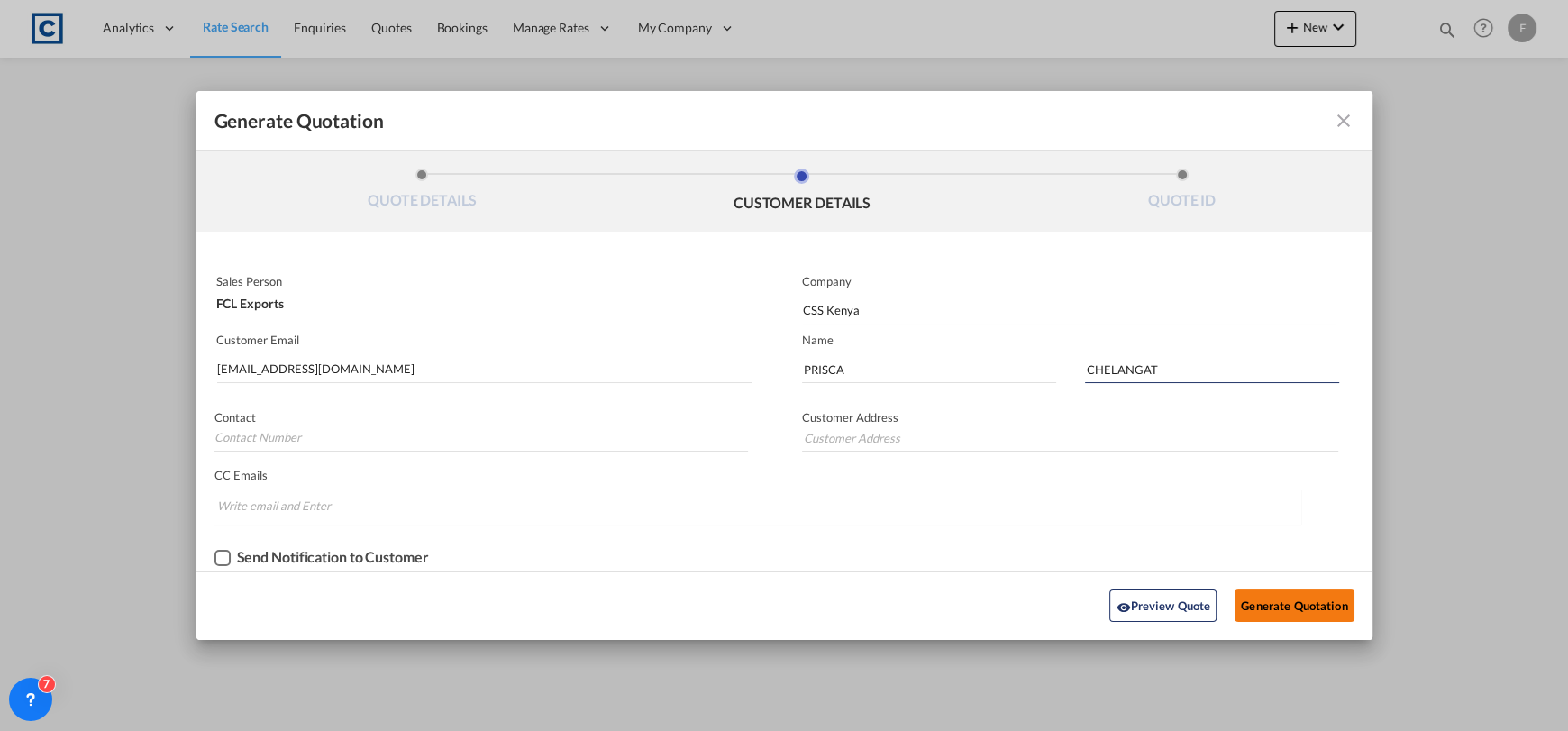
click at [1279, 605] on button "Generate Quotation" at bounding box center [1294, 605] width 119 height 32
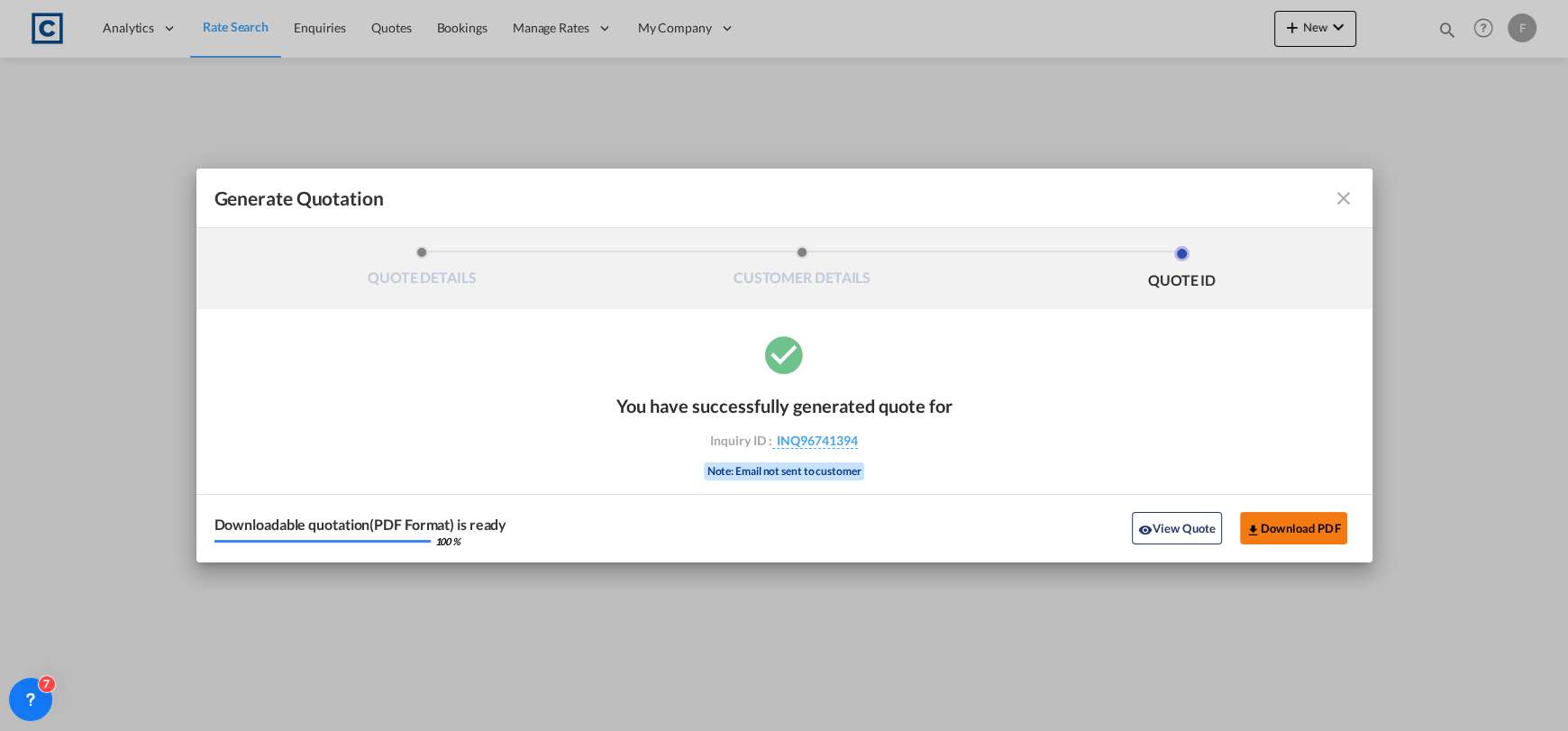
click at [1318, 531] on button "Download PDF" at bounding box center [1294, 528] width 108 height 32
click at [1349, 200] on md-icon "icon-close fg-AAA8AD cursor m-0" at bounding box center [1344, 198] width 22 height 22
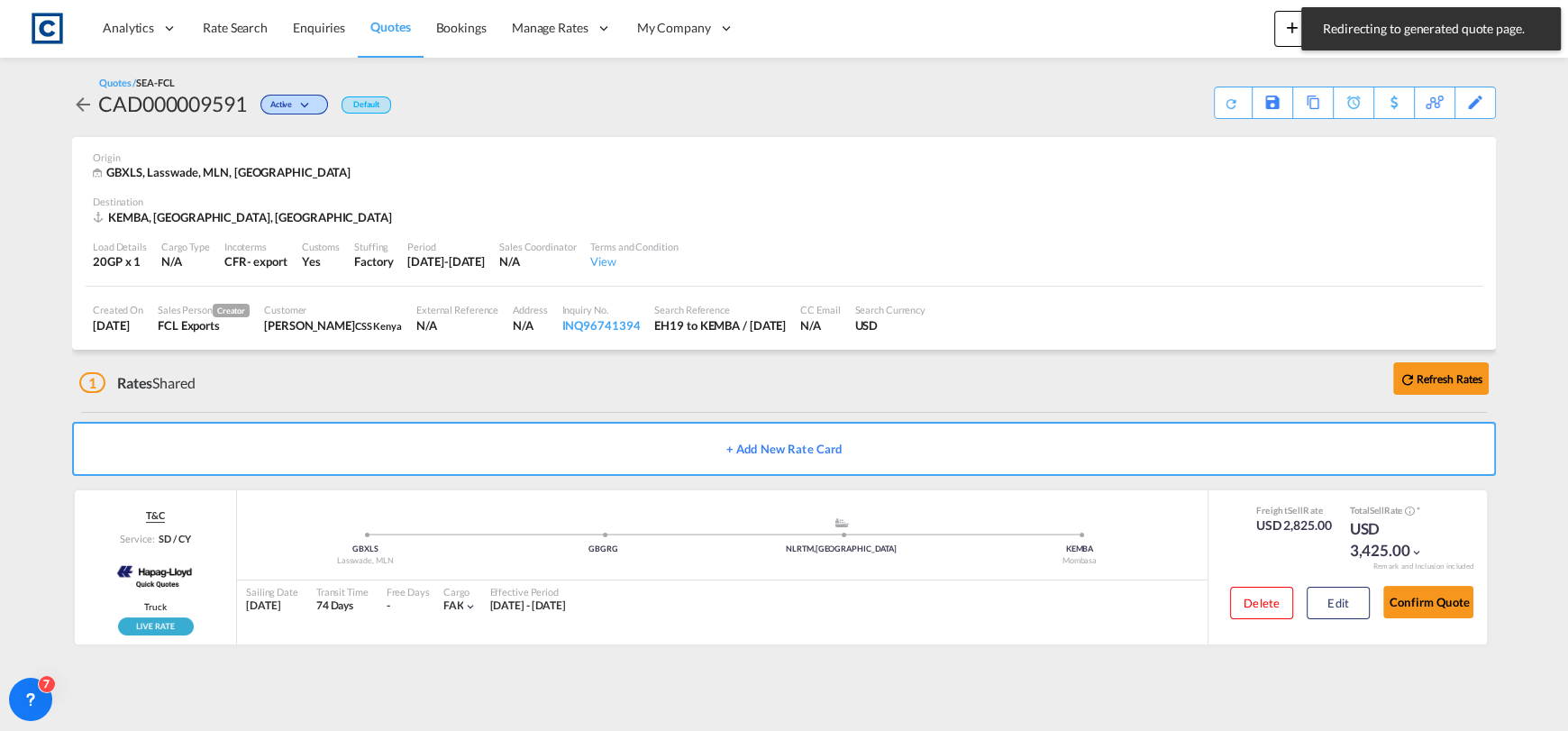
click at [1138, 29] on div "Analytics Reports Dashboard Rate Search Enquiries Quotes Bookings" at bounding box center [784, 27] width 1514 height 56
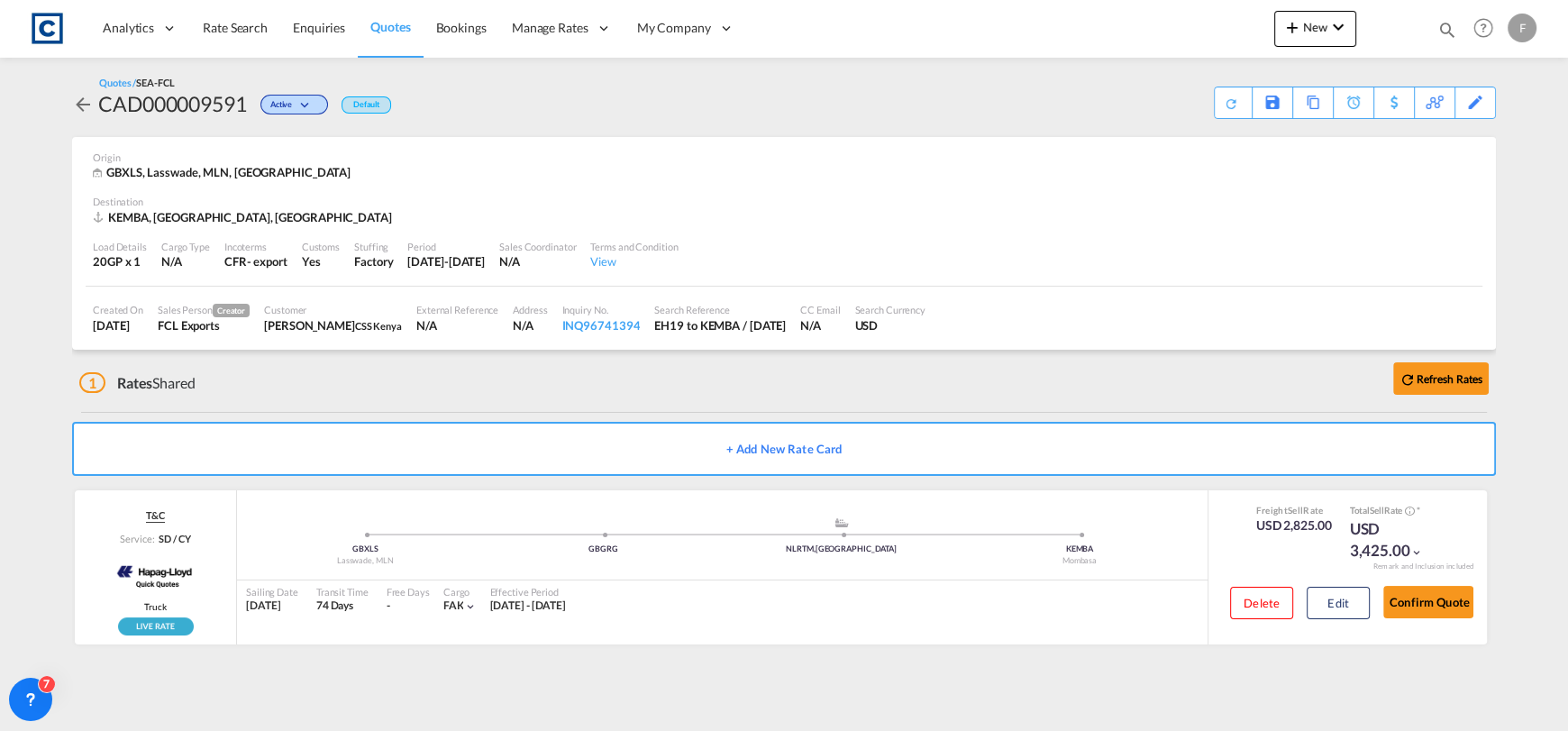
click at [1438, 21] on md-icon "icon-magnify" at bounding box center [1448, 29] width 20 height 20
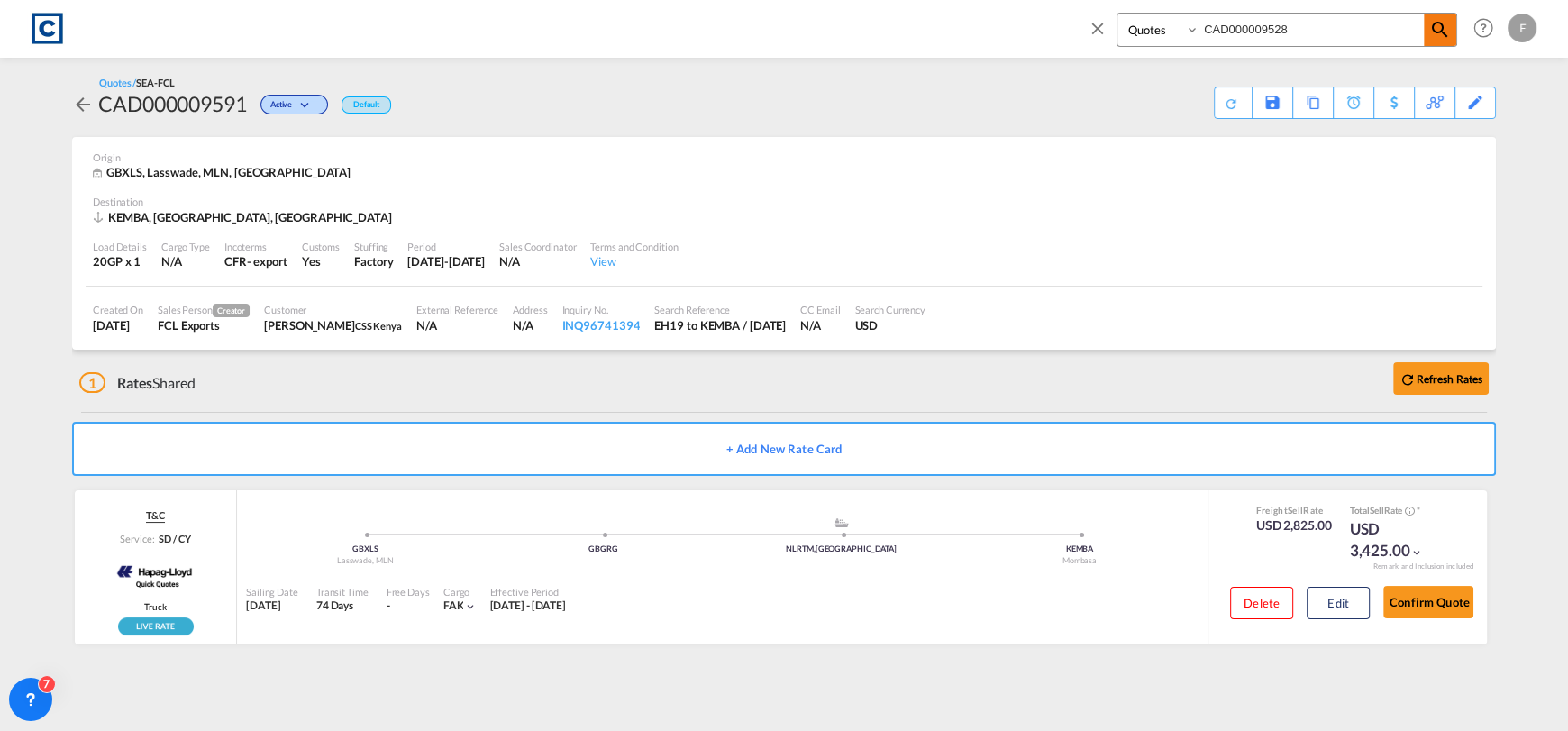
click at [1443, 40] on span at bounding box center [1440, 29] width 32 height 32
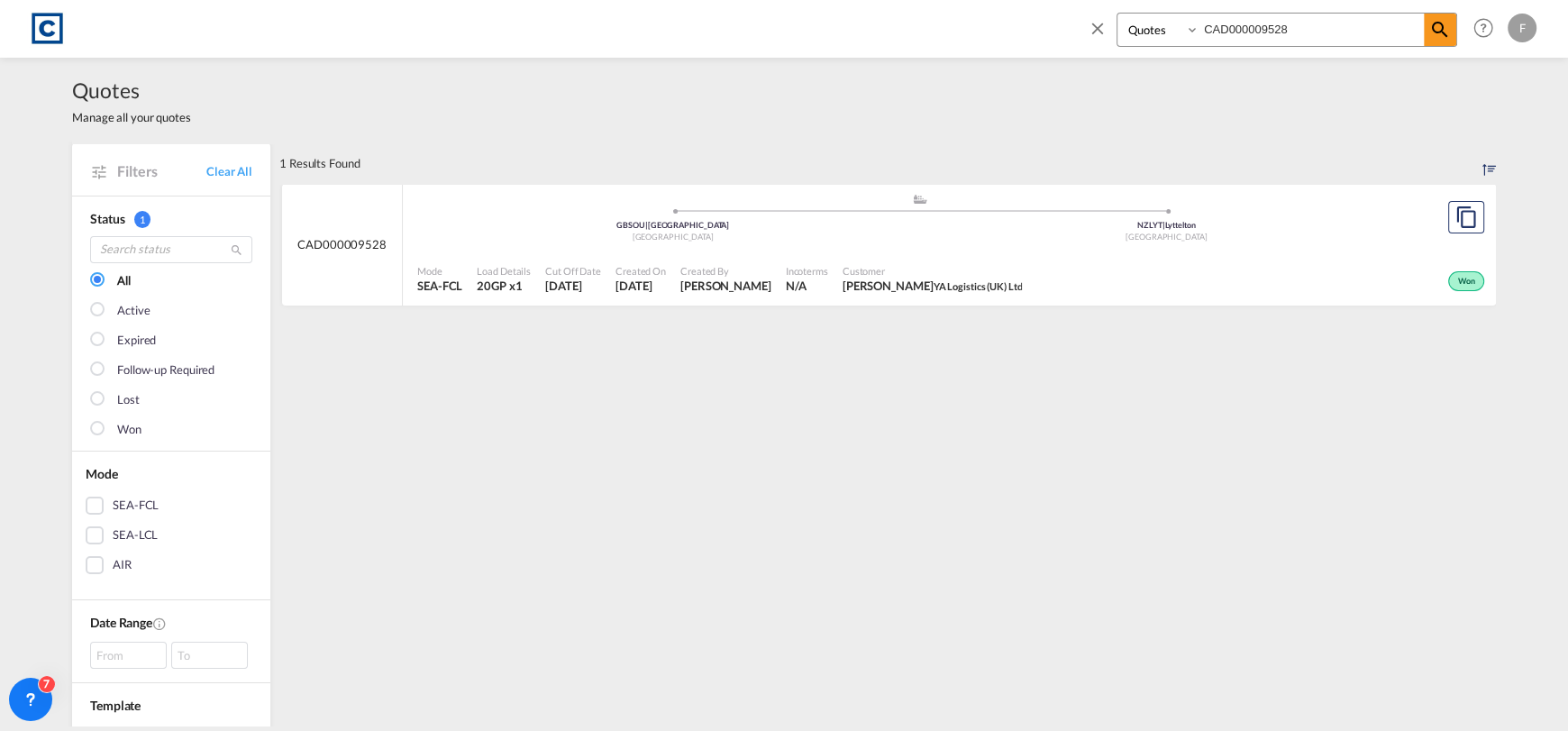
click at [1078, 243] on div ".a{fill:#aaa8ad;} .a{fill:#aaa8ad;} GBSOU | [GEOGRAPHIC_DATA] [GEOGRAPHIC_DATA]…" at bounding box center [920, 219] width 1005 height 54
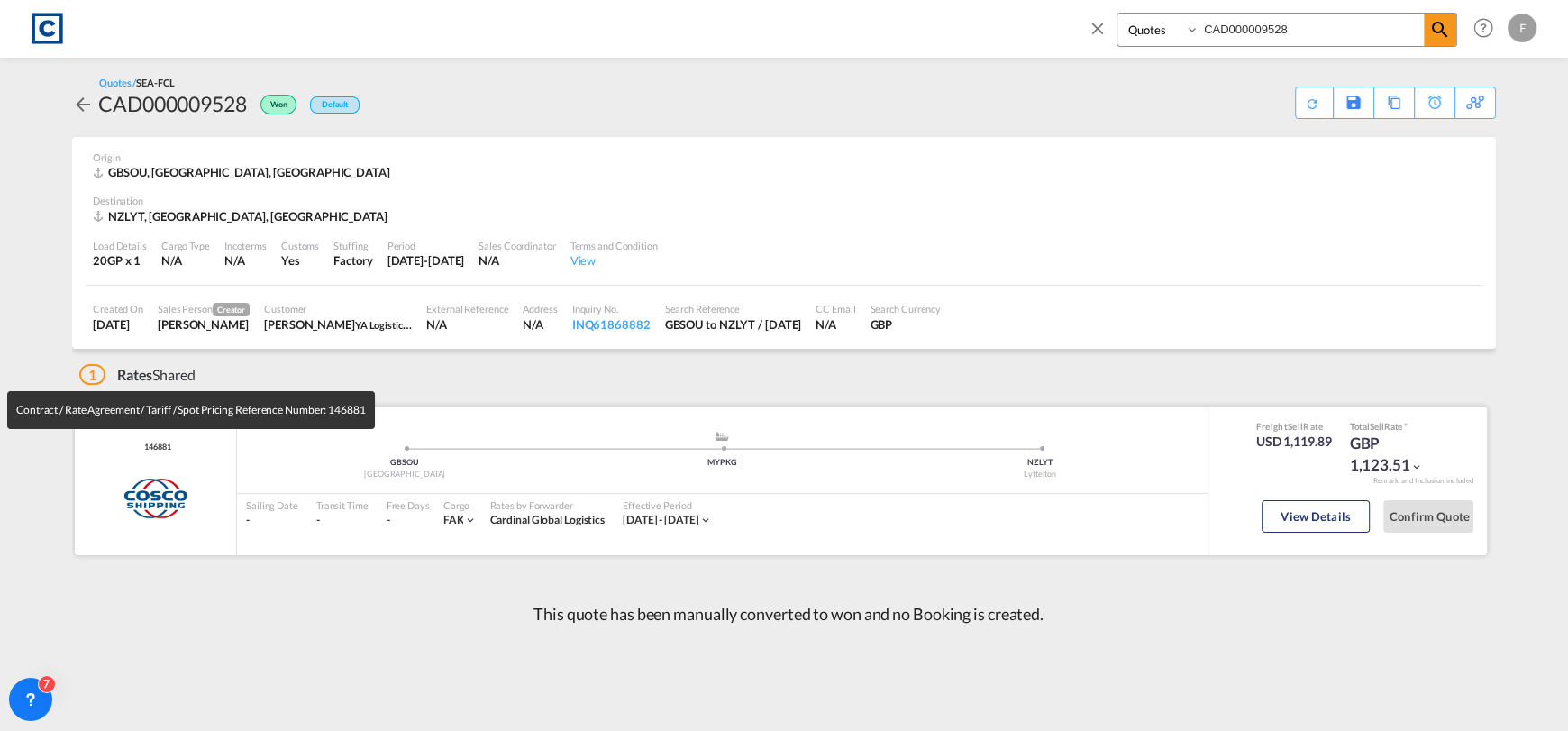
click at [156, 444] on span "146881" at bounding box center [154, 448] width 30 height 12
copy span "146881"
